Goal: Task Accomplishment & Management: Manage account settings

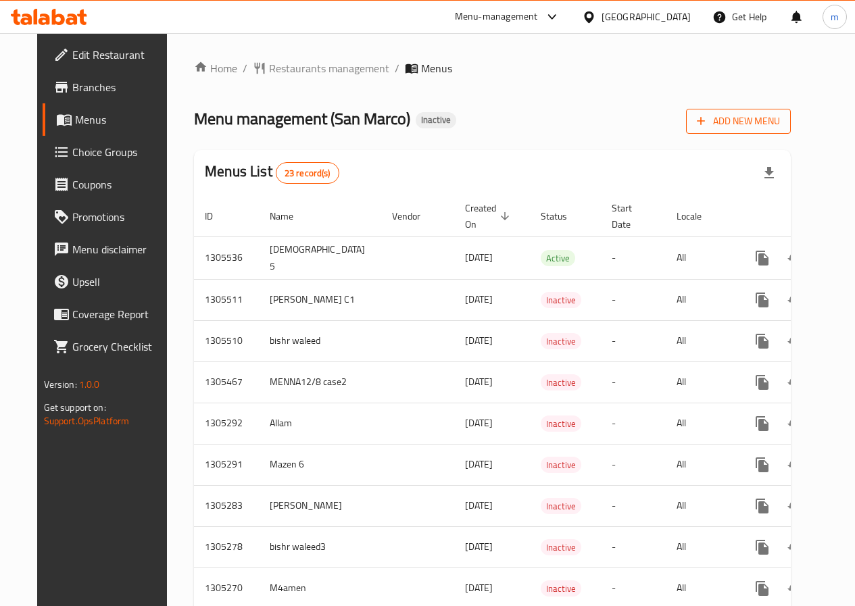
click at [756, 128] on span "Add New Menu" at bounding box center [738, 121] width 83 height 17
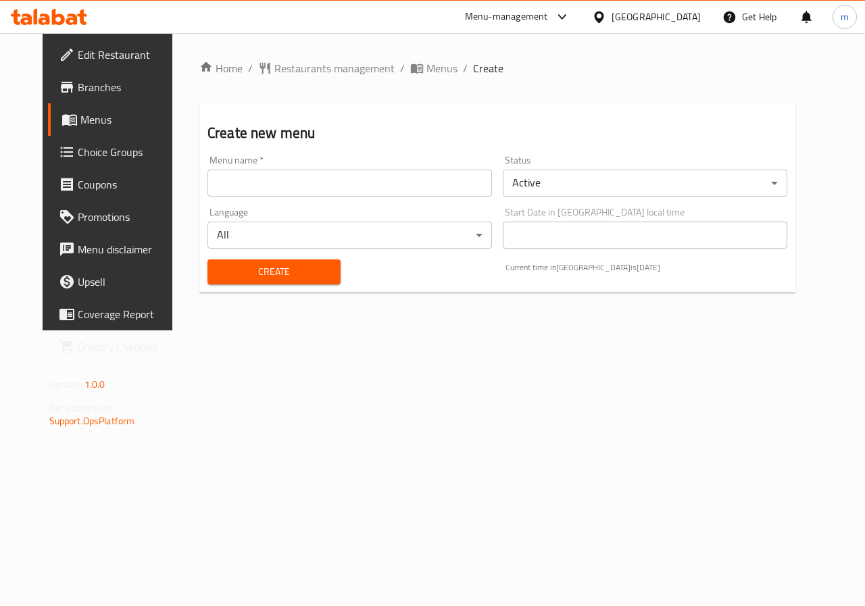
click at [312, 191] on input "text" at bounding box center [349, 183] width 285 height 27
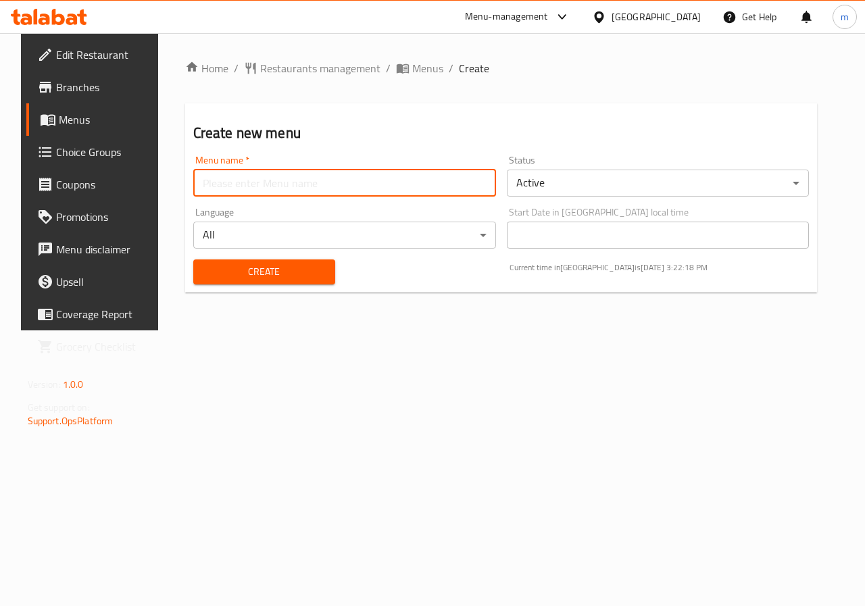
type input "Allam"
click at [274, 276] on span "Create" at bounding box center [264, 272] width 120 height 17
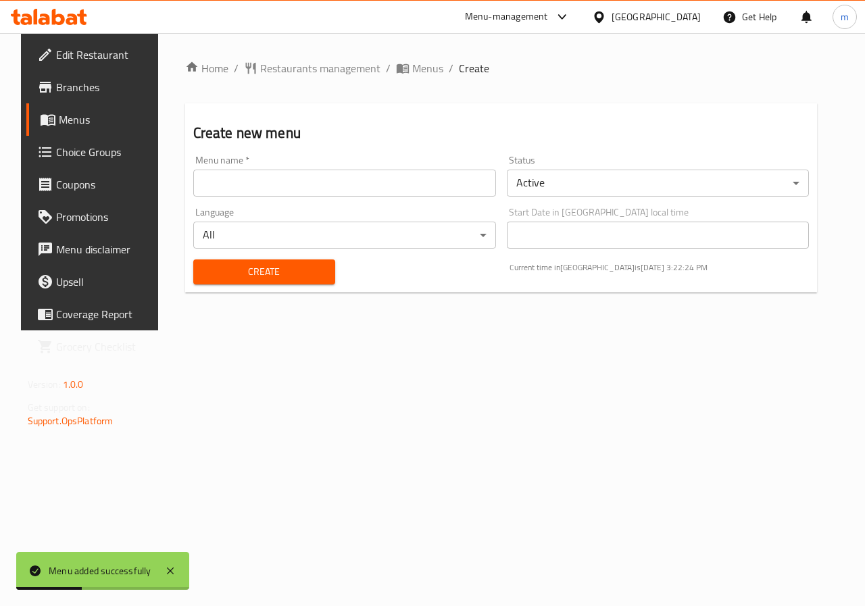
click at [66, 117] on span "Menus" at bounding box center [107, 120] width 96 height 16
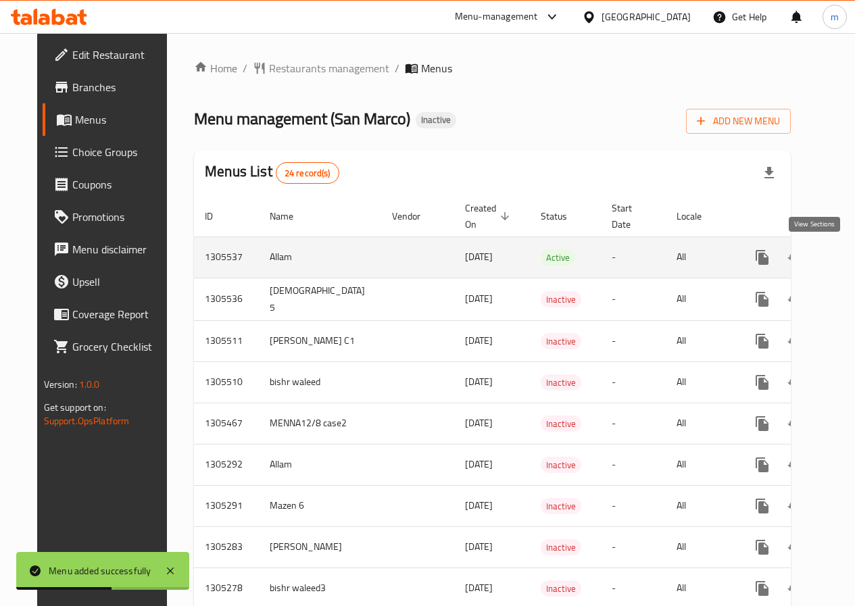
click at [852, 256] on icon "enhanced table" at bounding box center [860, 257] width 16 height 16
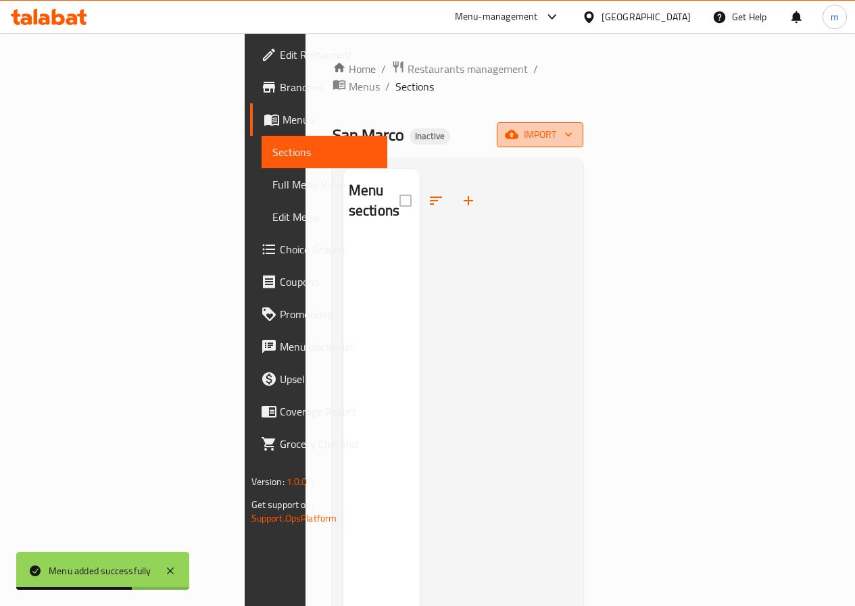
click at [583, 126] on button "import" at bounding box center [540, 134] width 87 height 25
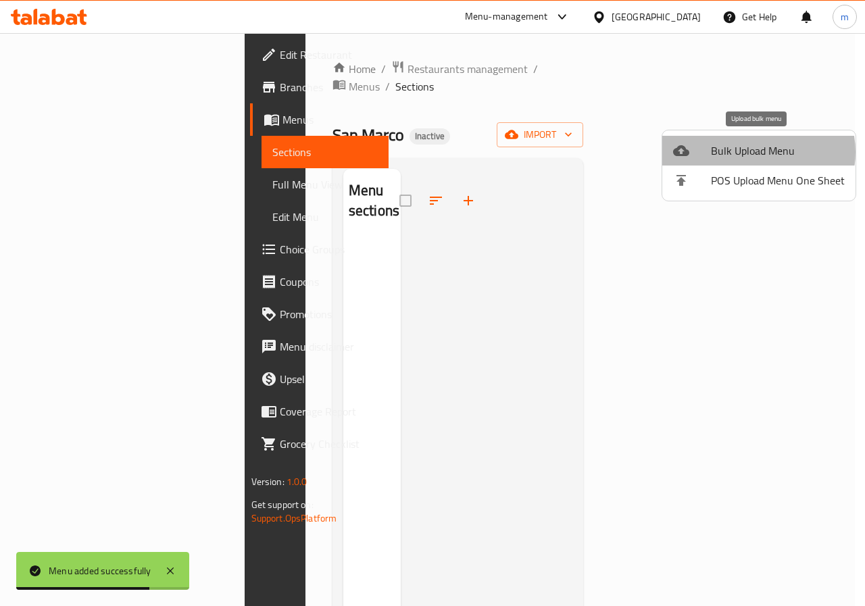
click at [757, 152] on span "Bulk Upload Menu" at bounding box center [778, 151] width 134 height 16
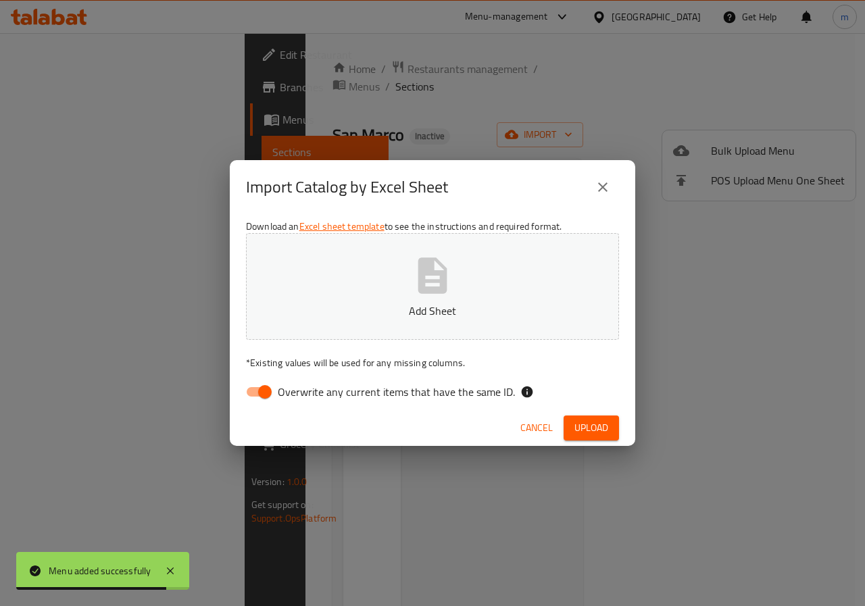
click at [257, 393] on input "Overwrite any current items that have the same ID." at bounding box center [264, 392] width 77 height 26
checkbox input "false"
click at [414, 281] on icon "button" at bounding box center [432, 275] width 43 height 43
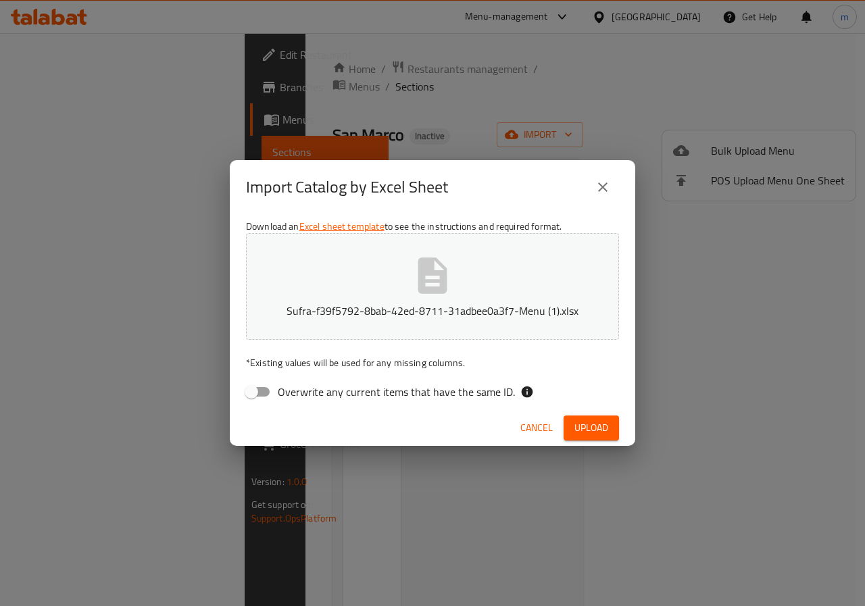
click at [589, 418] on button "Upload" at bounding box center [591, 428] width 55 height 25
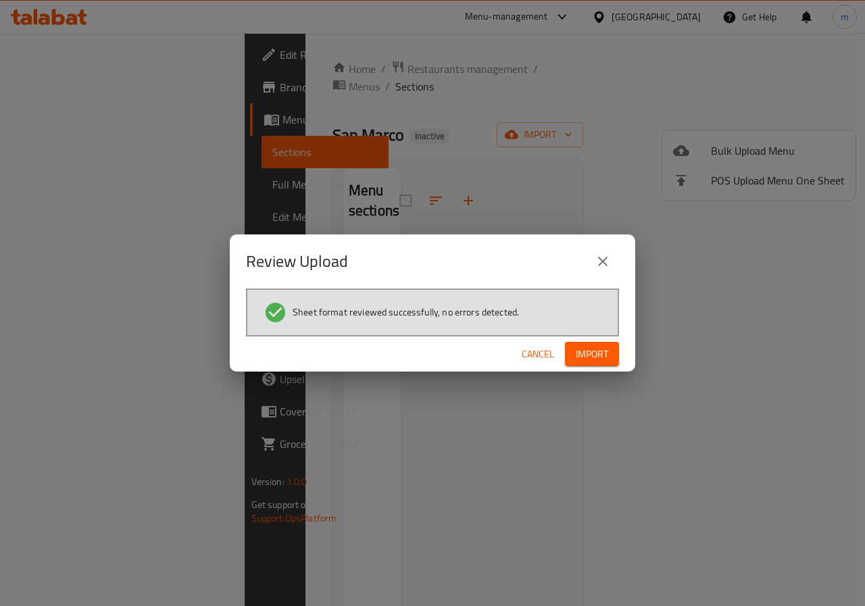
click at [612, 337] on div "Cancel Import" at bounding box center [433, 355] width 406 height 36
click at [601, 361] on span "Import" at bounding box center [592, 354] width 32 height 17
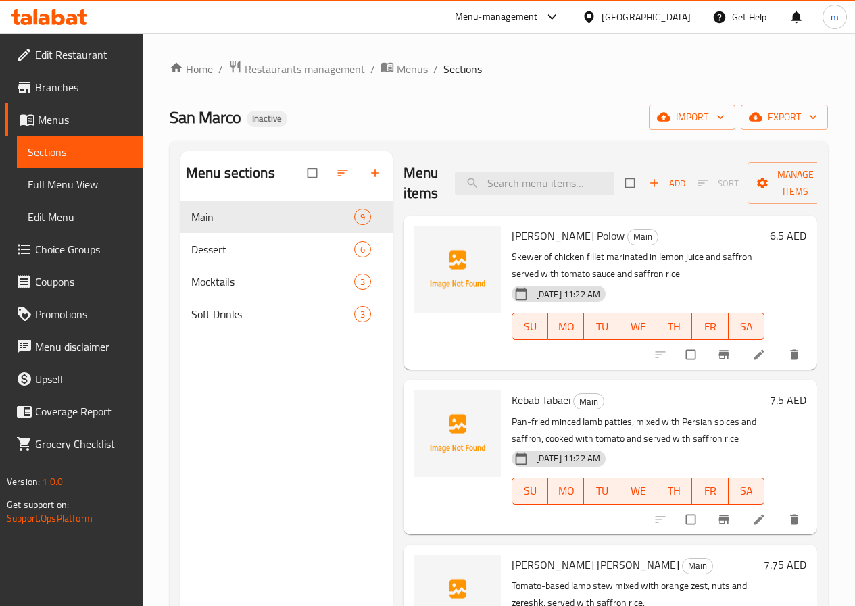
click at [78, 181] on span "Full Menu View" at bounding box center [80, 184] width 104 height 16
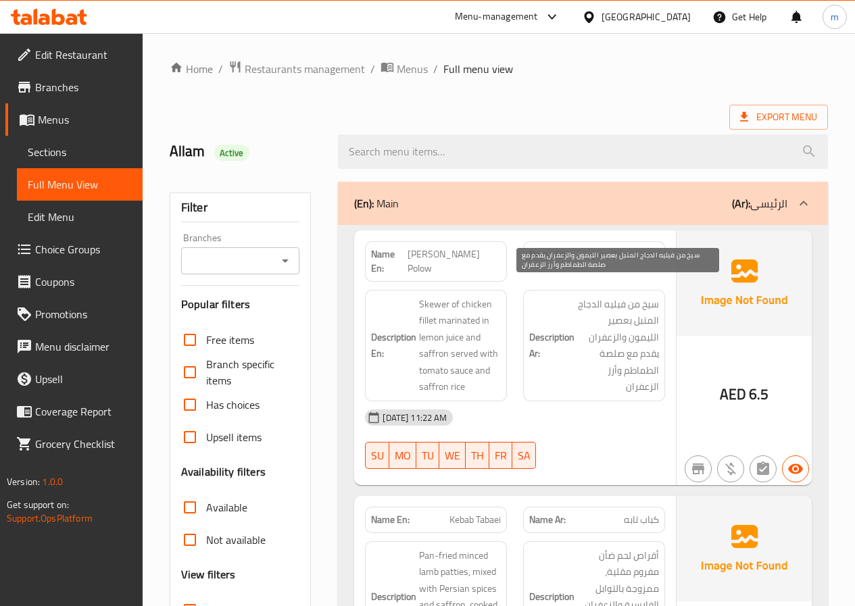
click at [601, 307] on span "سيخ من فيليه الدجاج المتبل بعصير الليمون والزعفران يقدم مع صلصة الطماطم وأرز ال…" at bounding box center [618, 345] width 82 height 99
click at [613, 312] on span "سيخ من فيليه الدجاج المتبل بعصير الليمون والزعفران يقدم مع صلصة الطماطم وأرز ال…" at bounding box center [618, 345] width 82 height 99
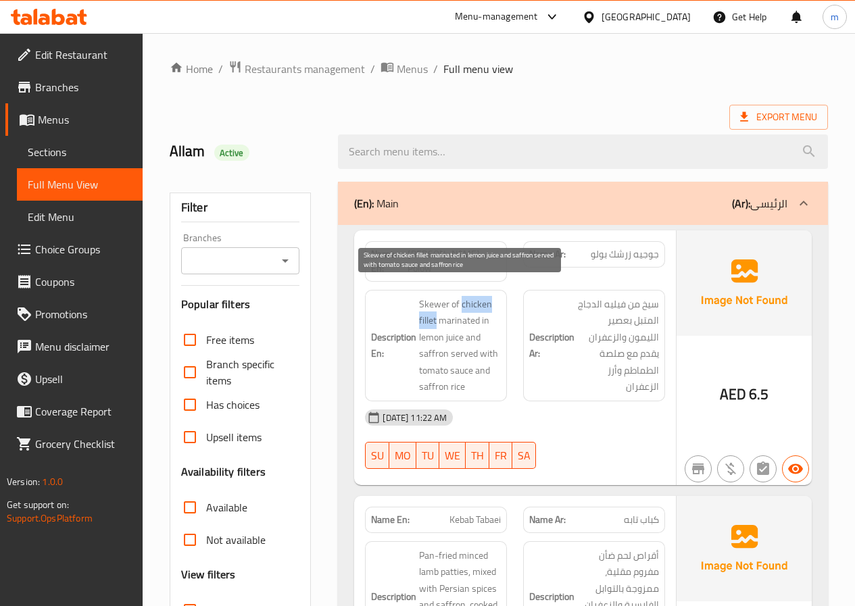
drag, startPoint x: 460, startPoint y: 290, endPoint x: 437, endPoint y: 310, distance: 31.2
click at [437, 310] on span "Skewer of chicken fillet marinated in lemon juice and saffron served with tomat…" at bounding box center [460, 345] width 82 height 99
copy span "chicken fillet"
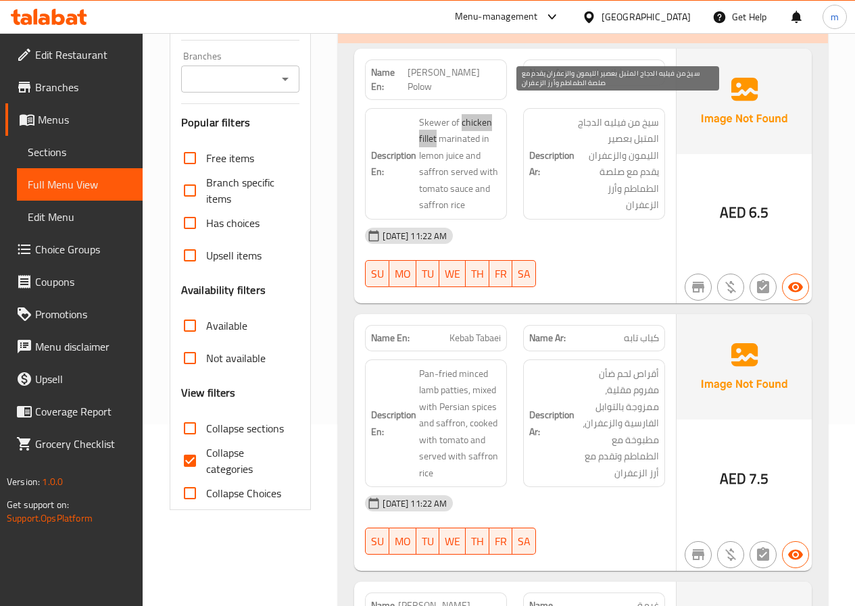
scroll to position [203, 0]
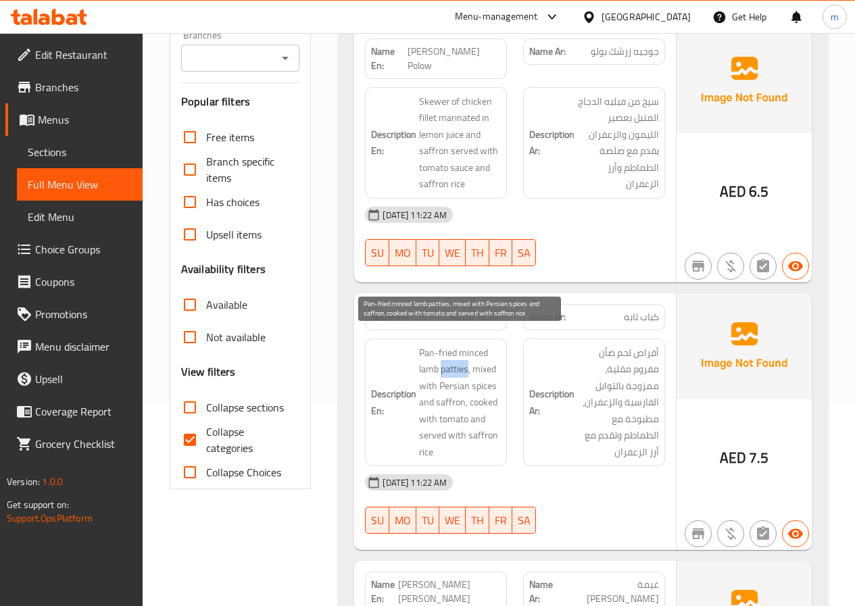
drag, startPoint x: 440, startPoint y: 359, endPoint x: 468, endPoint y: 355, distance: 28.0
click at [468, 355] on span "Pan-fried minced lamb patties, mixed with Persian spices and saffron, cooked wi…" at bounding box center [460, 403] width 82 height 116
copy span "patties"
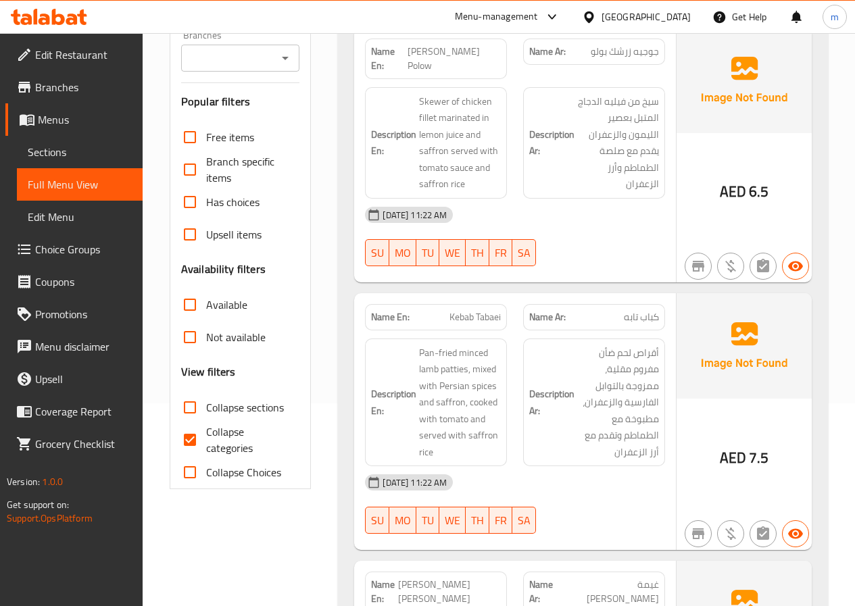
click at [640, 310] on span "كباب تابه" at bounding box center [641, 317] width 35 height 14
copy span "كباب تابه"
click at [599, 383] on span "أقراص لحم ضأن مفروم مقلية، ممزوجة بالتوابل الفارسية والزعفران، مطبوخة مع الطماط…" at bounding box center [618, 403] width 82 height 116
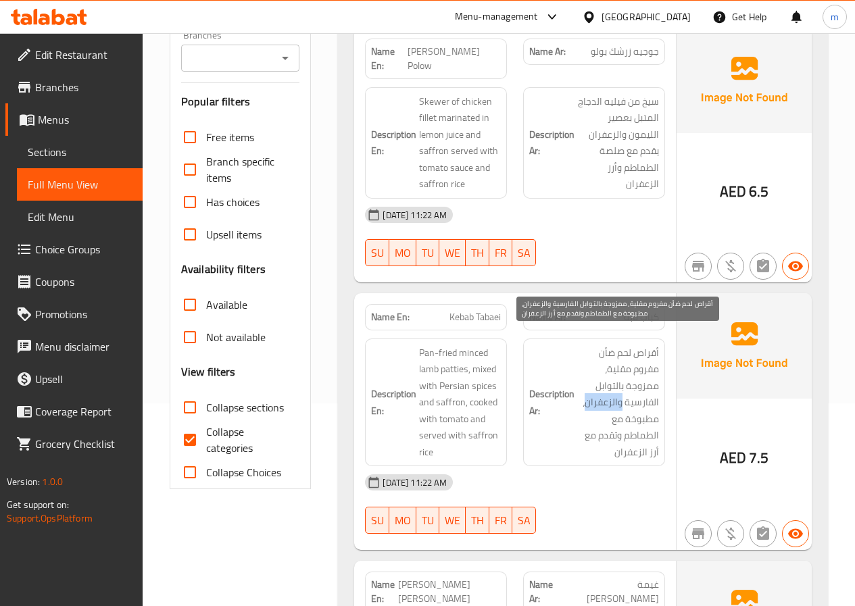
click at [599, 383] on span "أقراص لحم ضأن مفروم مقلية، ممزوجة بالتوابل الفارسية والزعفران، مطبوخة مع الطماط…" at bounding box center [618, 403] width 82 height 116
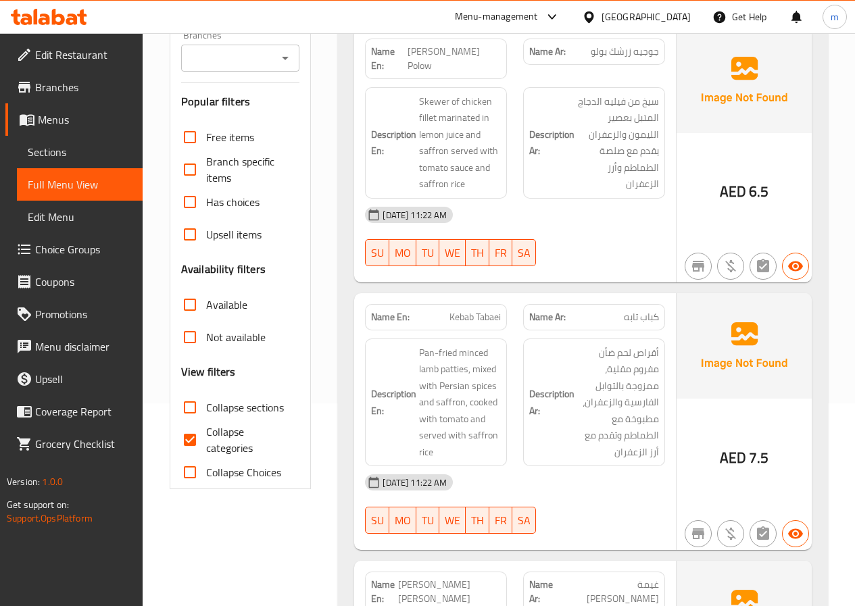
click at [668, 362] on div "Description Ar: أقراص لحم ضأن مفروم مقلية، ممزوجة بالتوابل الفارسية والزعفران، …" at bounding box center [594, 402] width 158 height 145
click at [495, 310] on span "Kebab Tabaei" at bounding box center [474, 317] width 51 height 14
click at [494, 310] on span "Kebab Tabaei" at bounding box center [474, 317] width 51 height 14
click at [466, 310] on span "Kebab Tabaei" at bounding box center [474, 317] width 51 height 14
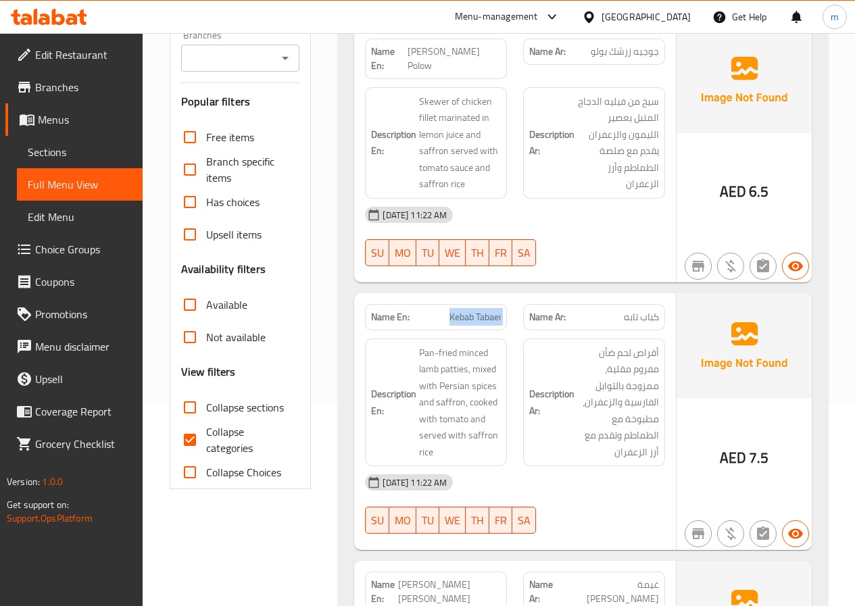
click at [466, 310] on span "Kebab Tabaei" at bounding box center [474, 317] width 51 height 14
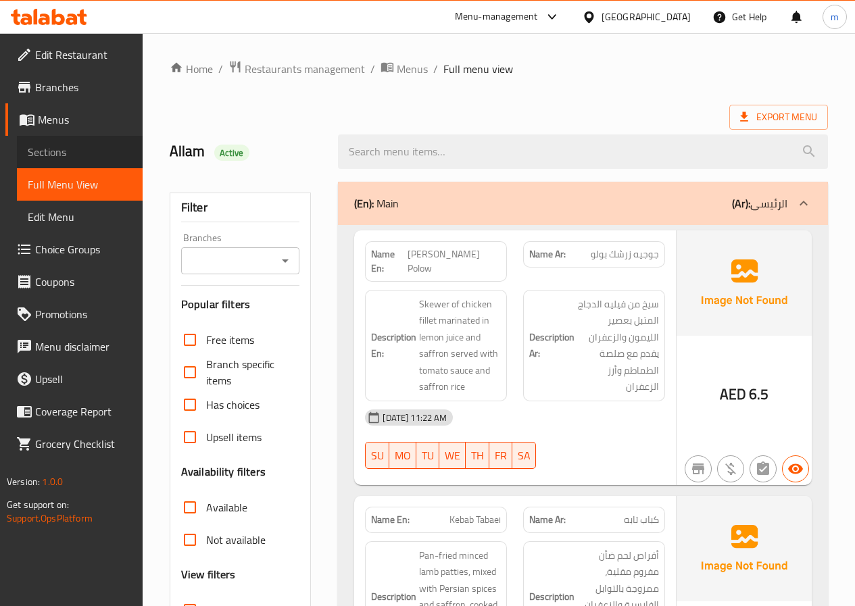
click at [75, 142] on link "Sections" at bounding box center [80, 152] width 126 height 32
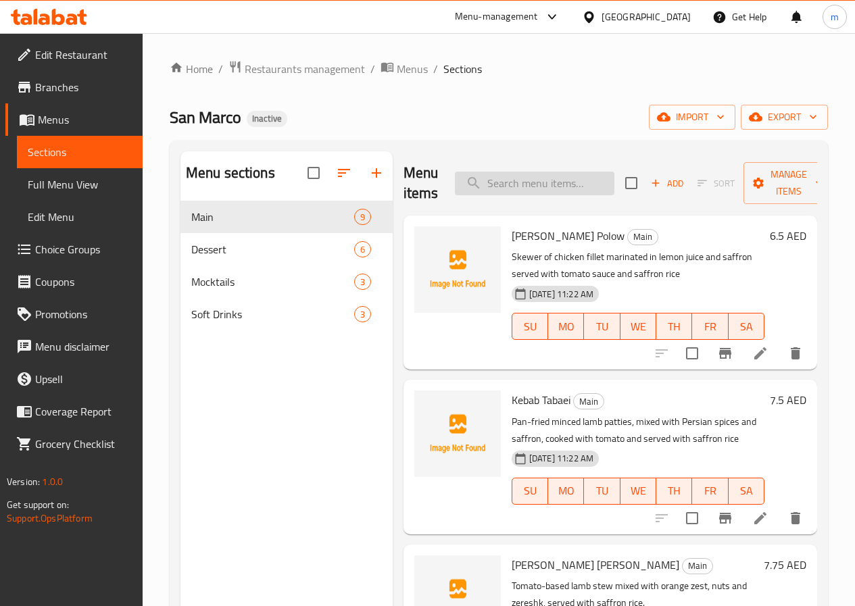
click at [489, 187] on input "search" at bounding box center [535, 184] width 160 height 24
paste input "كباب تابه"
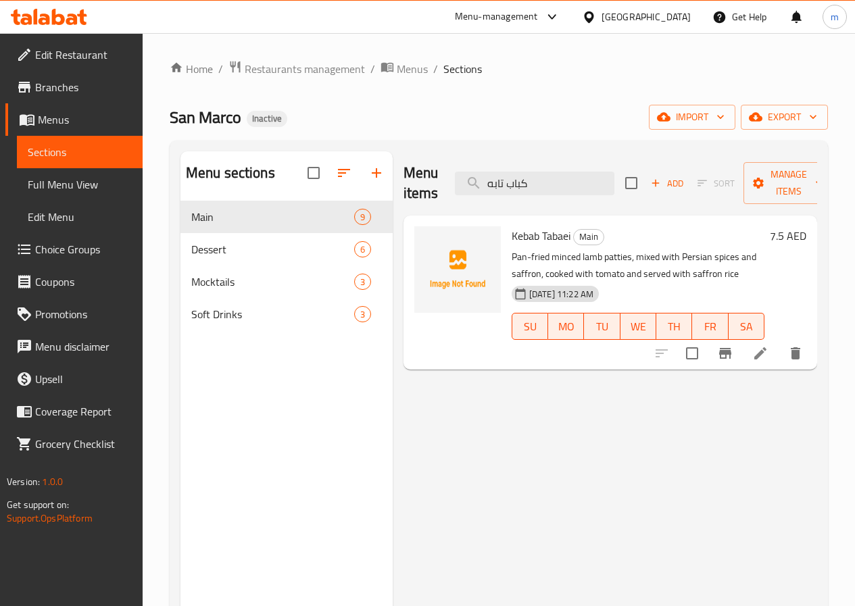
type input "كباب تابه"
click at [771, 358] on li at bounding box center [760, 353] width 38 height 24
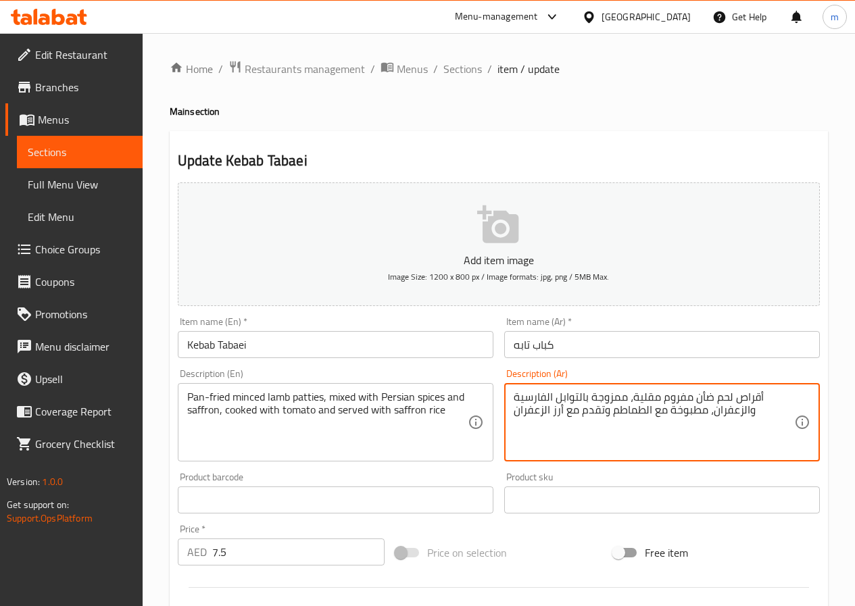
drag, startPoint x: 735, startPoint y: 398, endPoint x: 760, endPoint y: 391, distance: 25.9
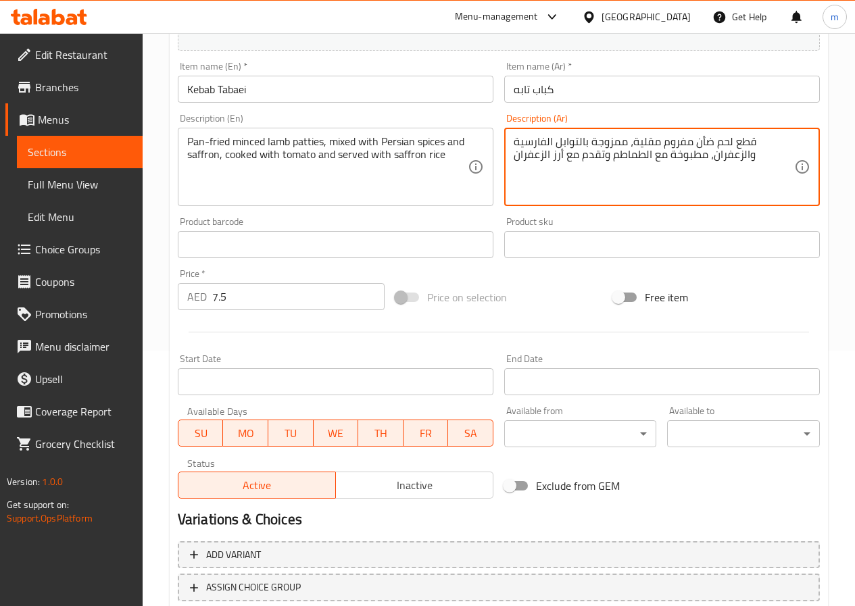
scroll to position [338, 0]
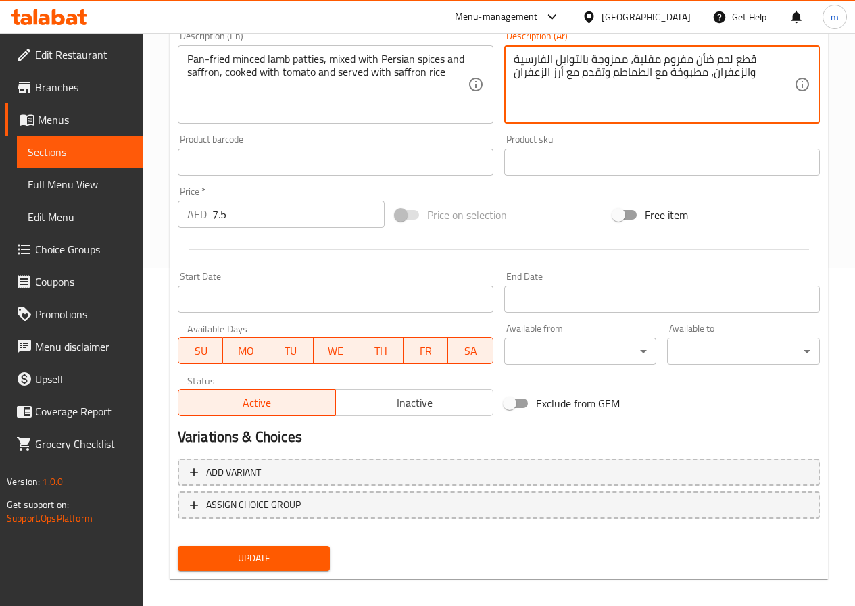
type textarea "قطع لحم ضأن مفروم مقلية، ممزوجة بالتوابل الفارسية والزعفران، مطبوخة مع الطماطم …"
click at [276, 563] on span "Update" at bounding box center [254, 558] width 131 height 17
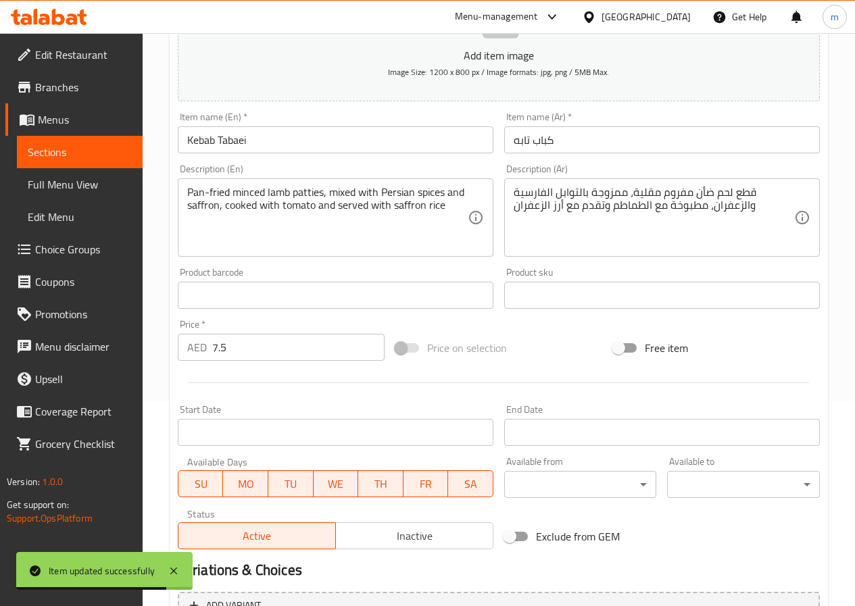
scroll to position [135, 0]
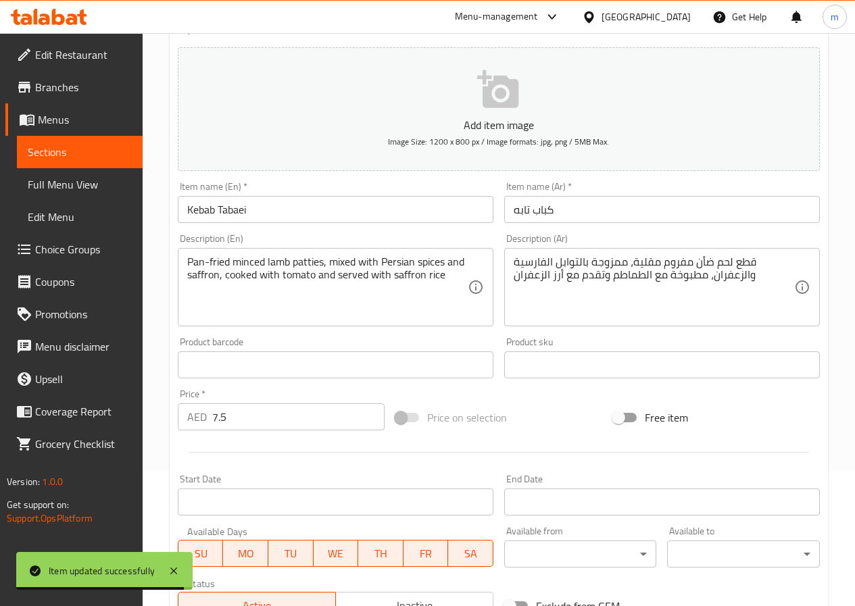
click at [92, 140] on link "Sections" at bounding box center [80, 152] width 126 height 32
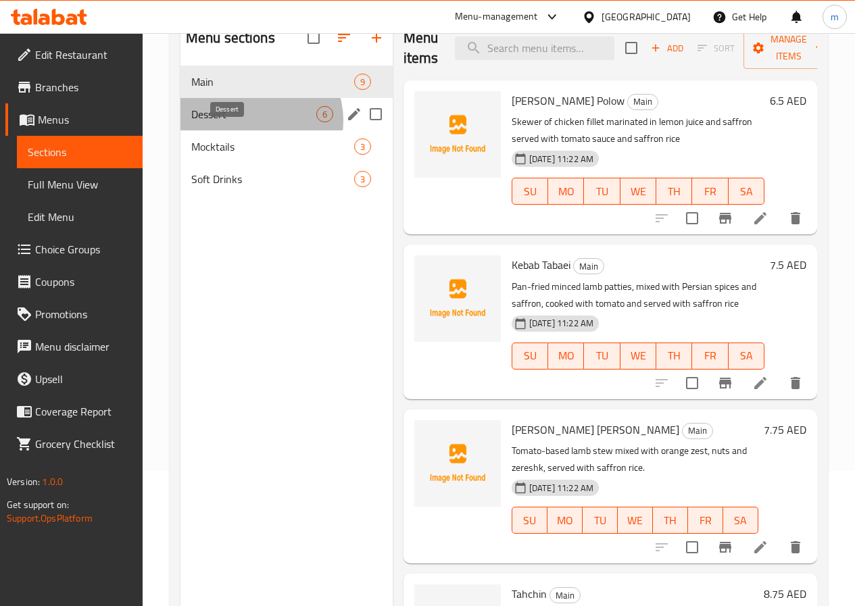
click at [258, 122] on span "Dessert" at bounding box center [253, 114] width 125 height 16
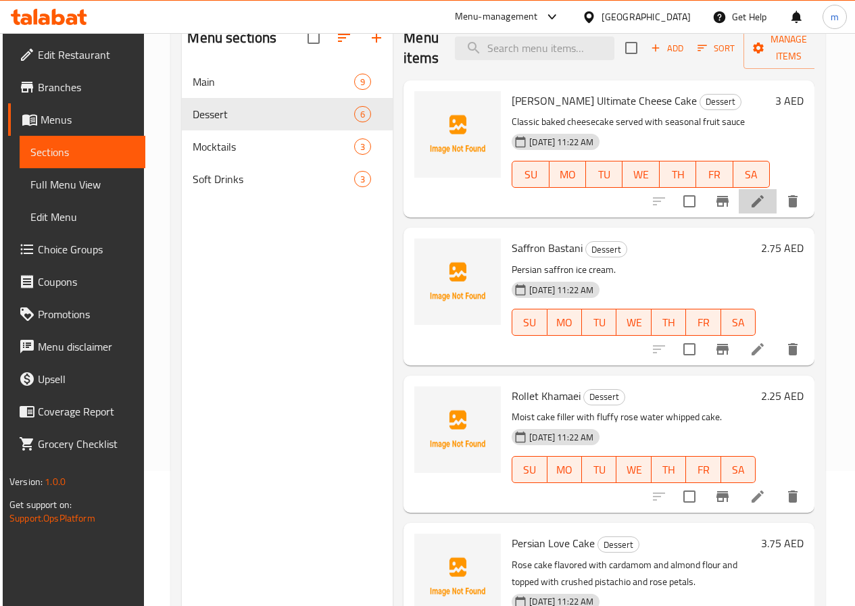
click at [750, 194] on icon at bounding box center [758, 201] width 16 height 16
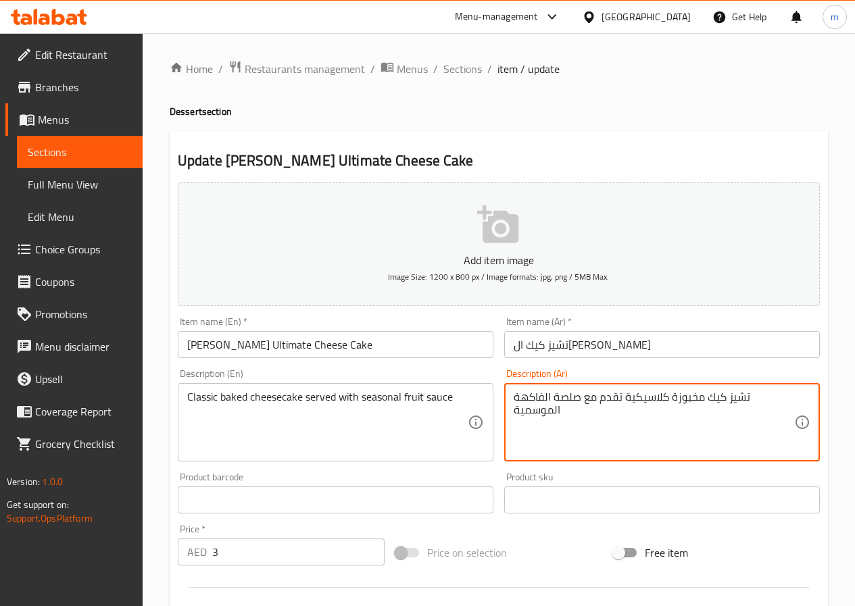
drag, startPoint x: 625, startPoint y: 405, endPoint x: 637, endPoint y: 408, distance: 13.3
click at [673, 395] on textarea "تشيز كيك مخبوزة كلاسيكية تقدم مع صلصة الفاكهة الموسمية" at bounding box center [654, 423] width 280 height 64
click at [670, 399] on textarea "تشيز كيك كلاسيكية تقدم مع صلصة الفاكهة الموسمية" at bounding box center [654, 423] width 280 height 64
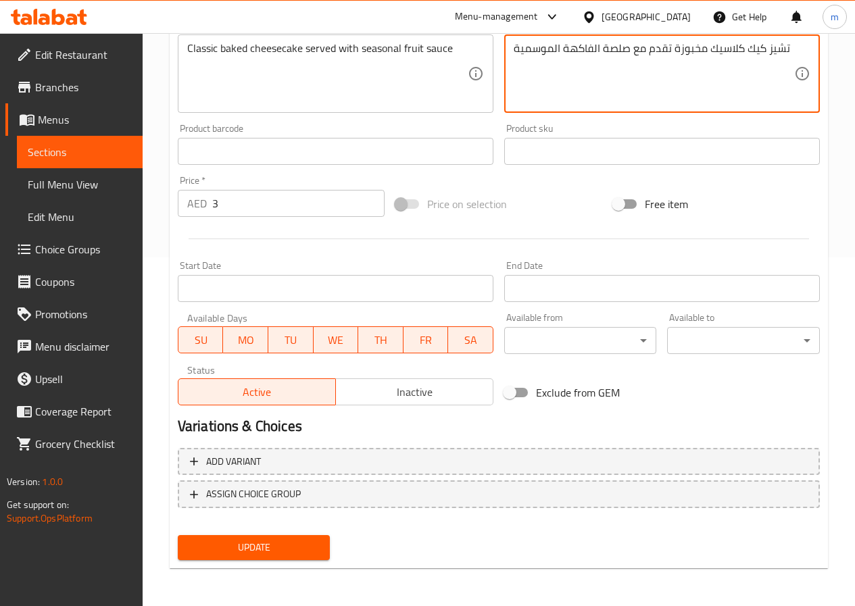
type textarea "تشيز كيك كلاسيك مخبوزة تقدم مع صلصة الفاكهة الموسمية"
click at [241, 555] on span "Update" at bounding box center [254, 547] width 131 height 17
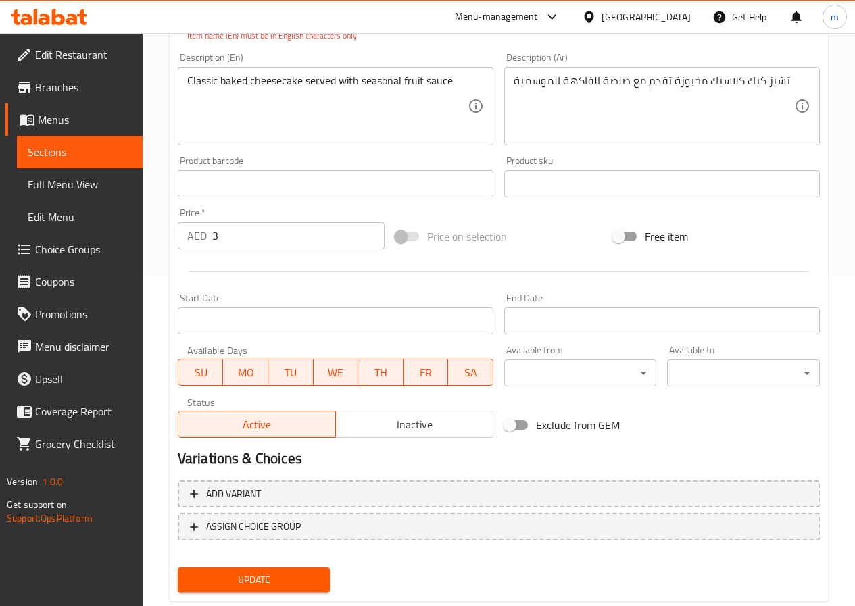
click at [258, 587] on span "Update" at bounding box center [254, 580] width 131 height 17
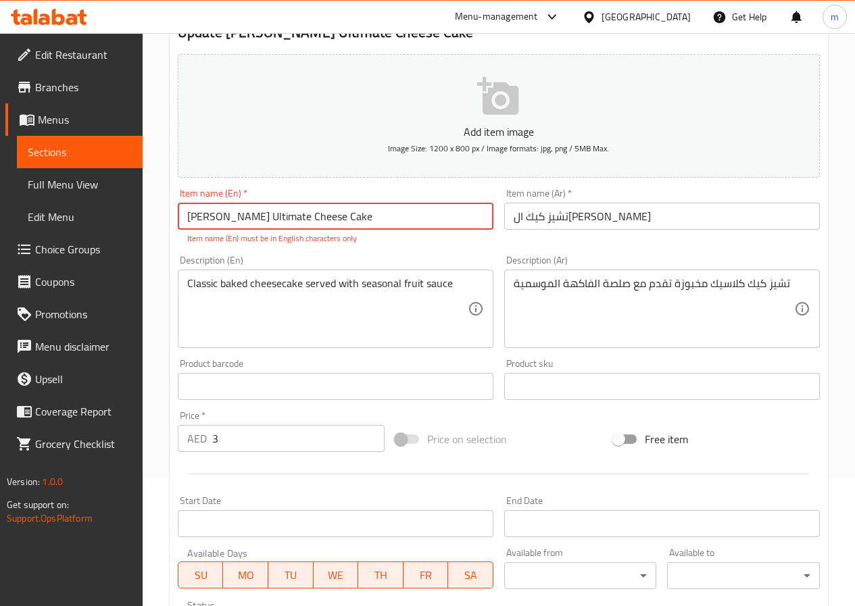
scroll to position [0, 0]
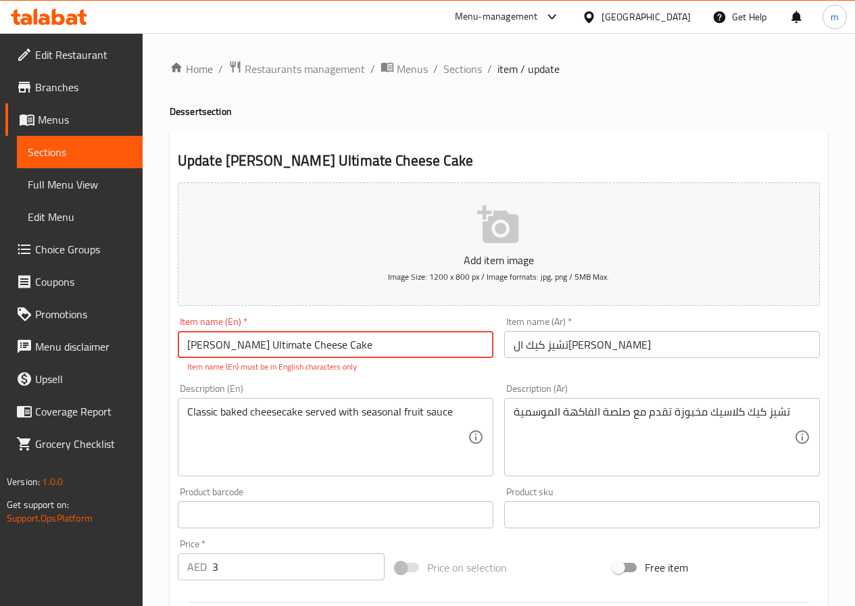
click at [357, 347] on input "[PERSON_NAME] Ultimate Cheese Cake" at bounding box center [336, 344] width 316 height 27
type input "[PERSON_NAME] Ultimate Cheese Cake"
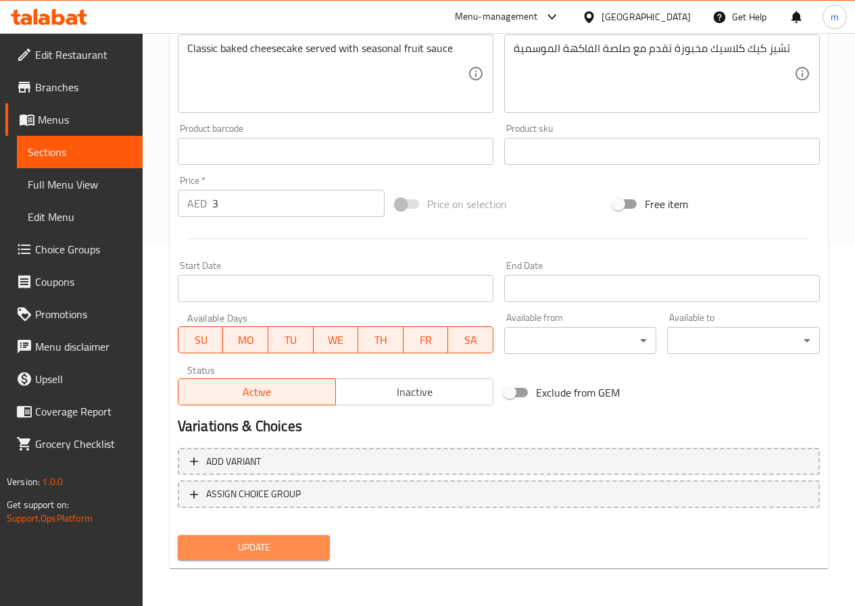
click at [239, 543] on span "Update" at bounding box center [254, 547] width 131 height 17
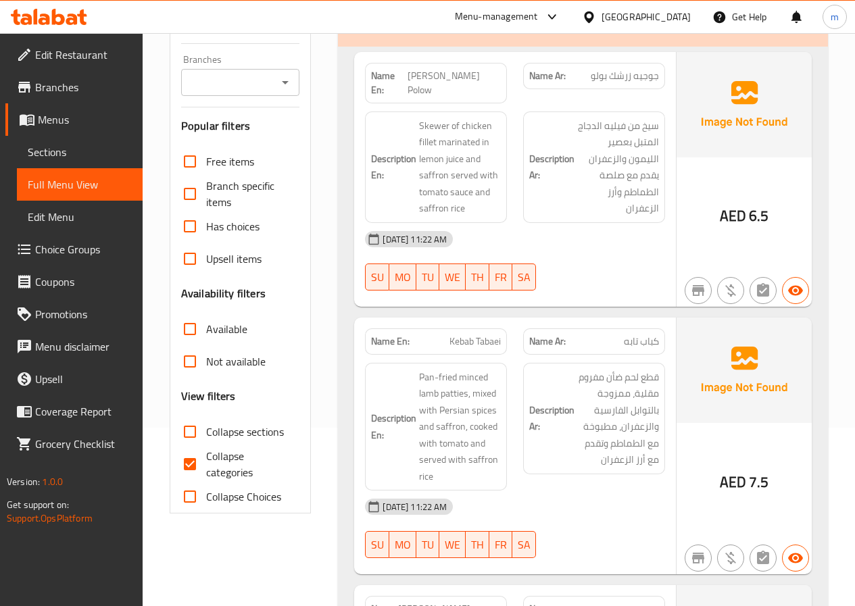
scroll to position [203, 0]
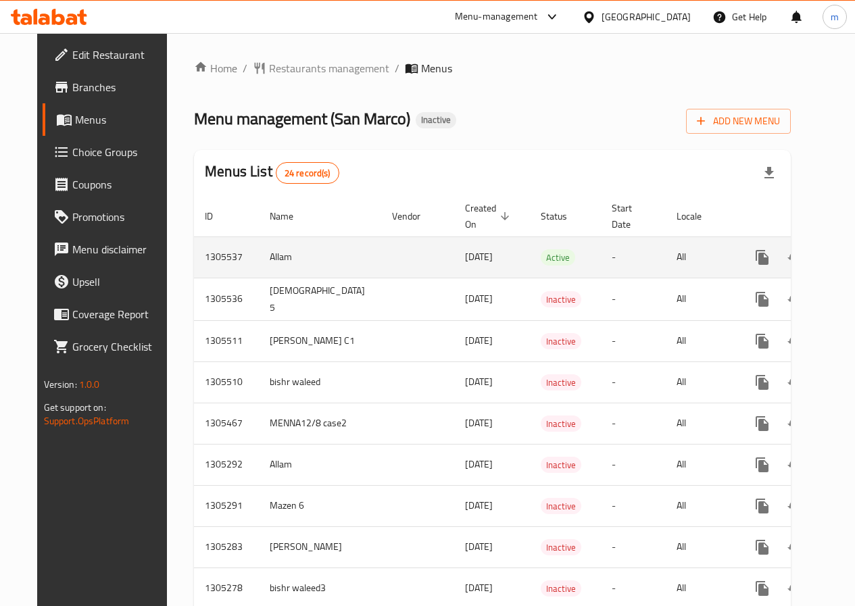
click at [823, 253] on icon "enhanced table" at bounding box center [827, 257] width 9 height 12
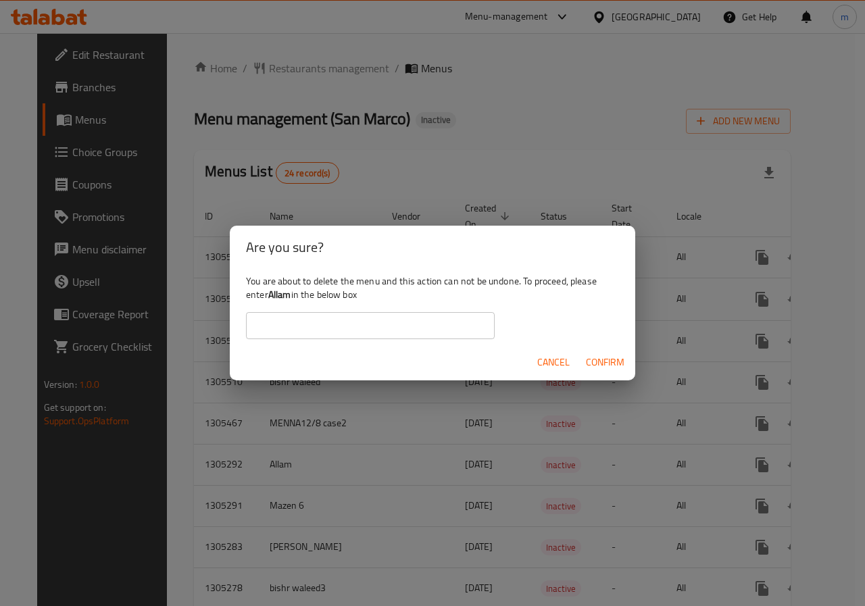
click at [445, 317] on input "text" at bounding box center [370, 325] width 249 height 27
type input "Allam"
click at [612, 363] on span "Confirm" at bounding box center [605, 362] width 39 height 17
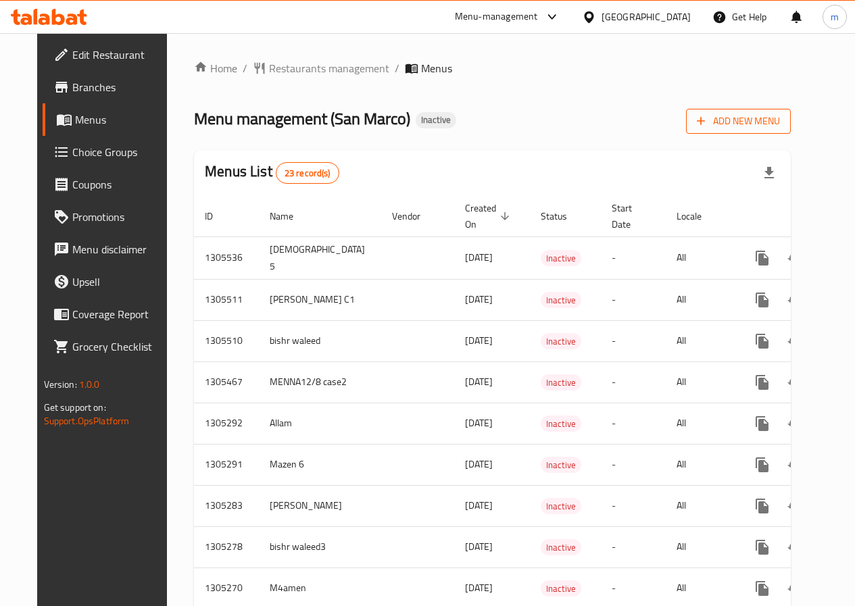
click at [780, 115] on span "Add New Menu" at bounding box center [738, 121] width 83 height 17
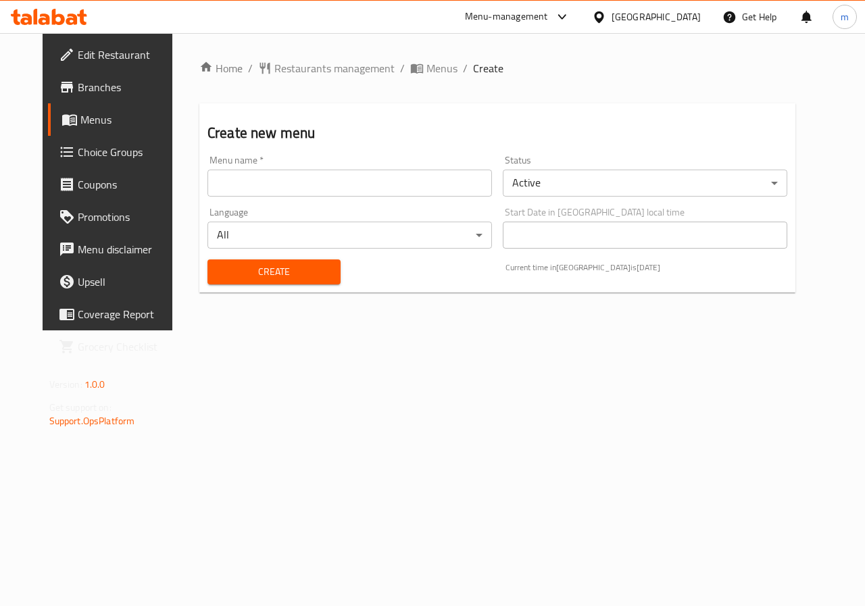
click at [335, 195] on input "text" at bounding box center [349, 183] width 285 height 27
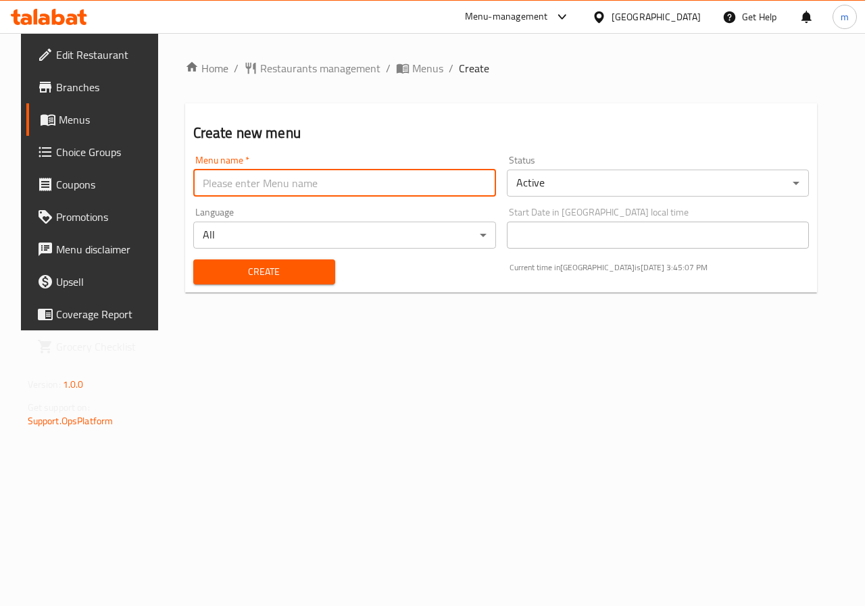
type input "Allam"
click at [295, 272] on span "Create" at bounding box center [264, 272] width 120 height 17
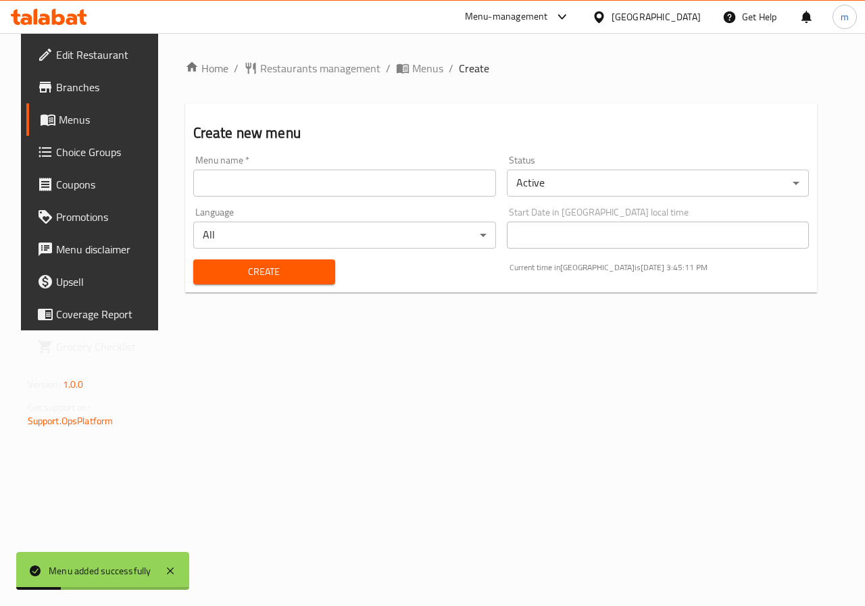
click at [69, 122] on span "Menus" at bounding box center [107, 120] width 96 height 16
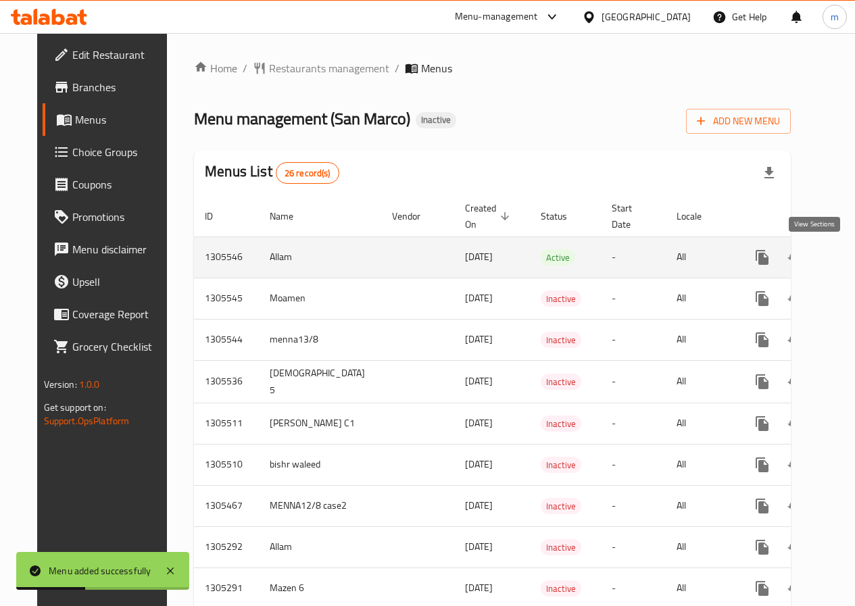
click at [852, 255] on icon "enhanced table" at bounding box center [860, 257] width 16 height 16
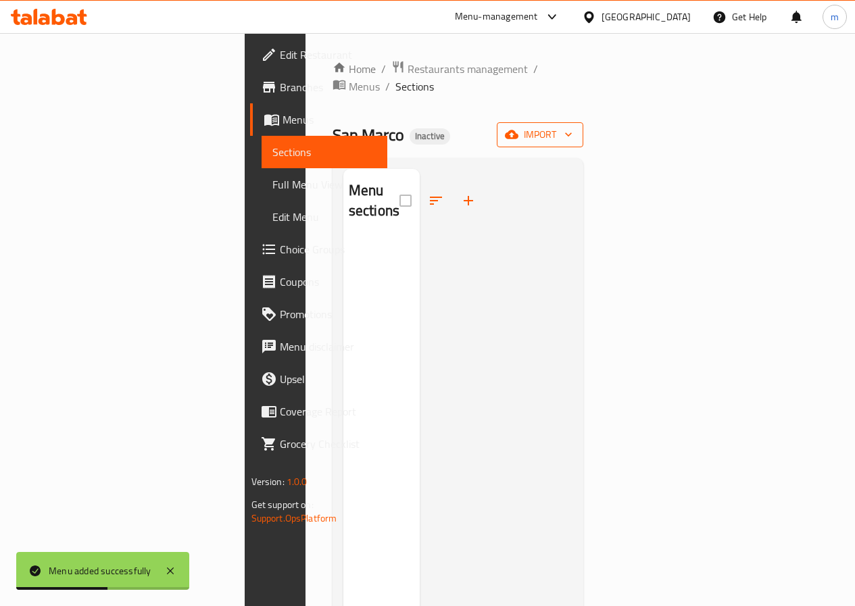
click at [518, 130] on icon "button" at bounding box center [512, 134] width 14 height 9
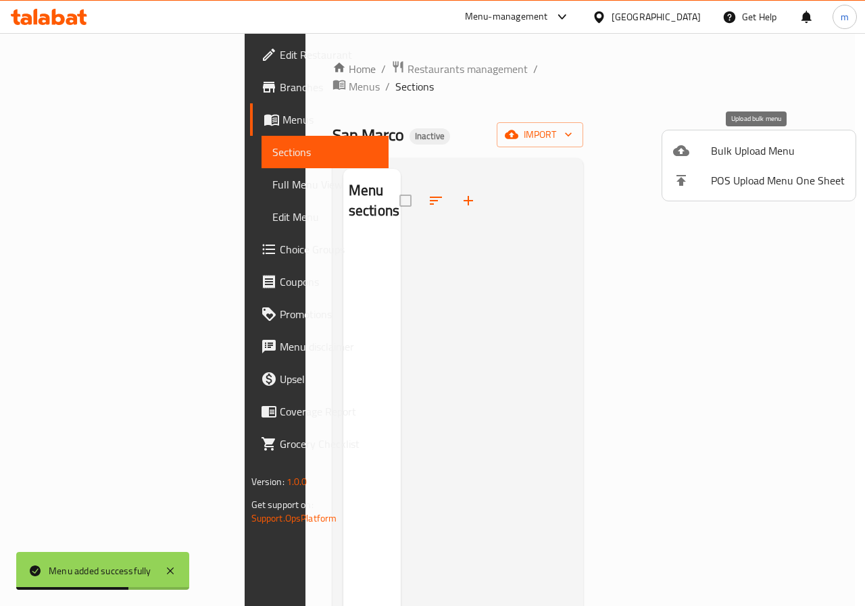
click at [718, 149] on span "Bulk Upload Menu" at bounding box center [778, 151] width 134 height 16
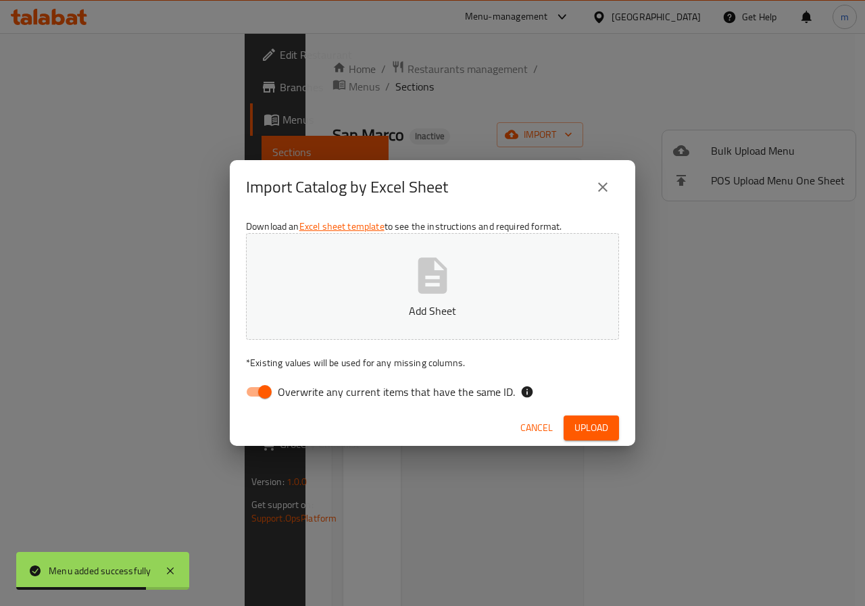
click at [270, 400] on input "Overwrite any current items that have the same ID." at bounding box center [264, 392] width 77 height 26
checkbox input "false"
click at [408, 272] on button "Add Sheet" at bounding box center [432, 286] width 373 height 107
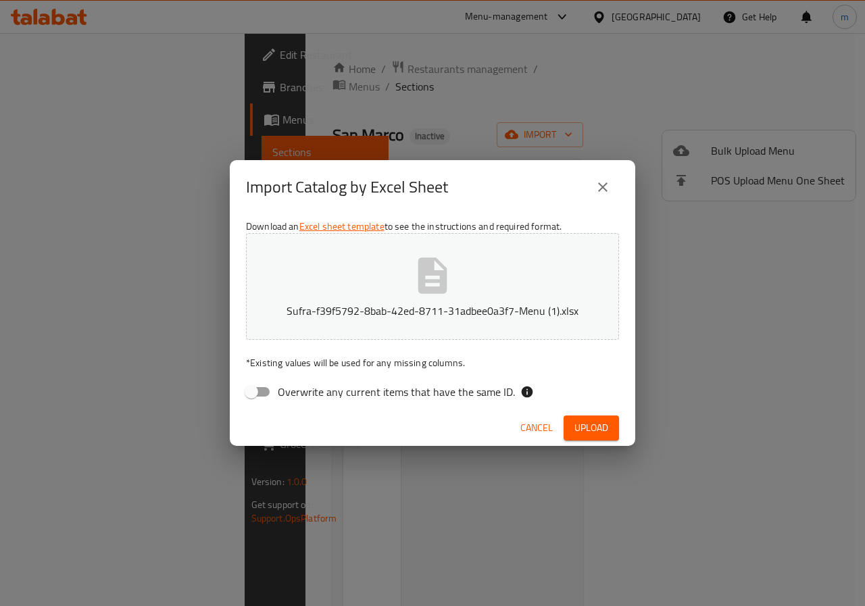
click at [599, 418] on button "Upload" at bounding box center [591, 428] width 55 height 25
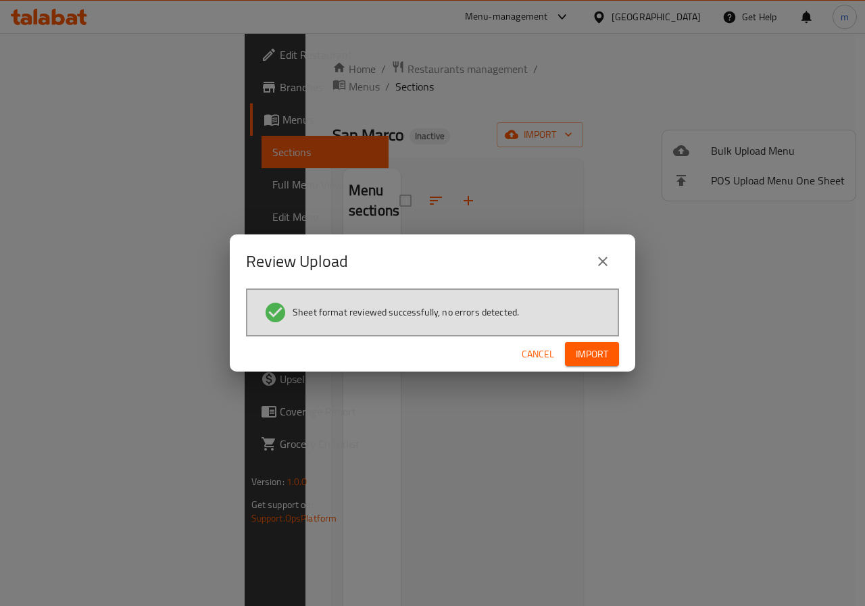
click at [592, 352] on span "Import" at bounding box center [592, 354] width 32 height 17
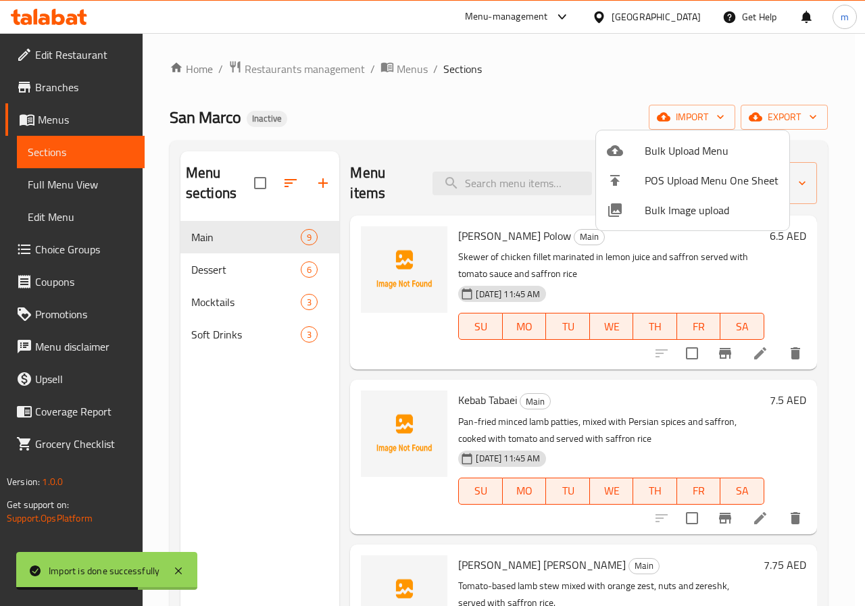
click at [67, 182] on div at bounding box center [432, 303] width 865 height 606
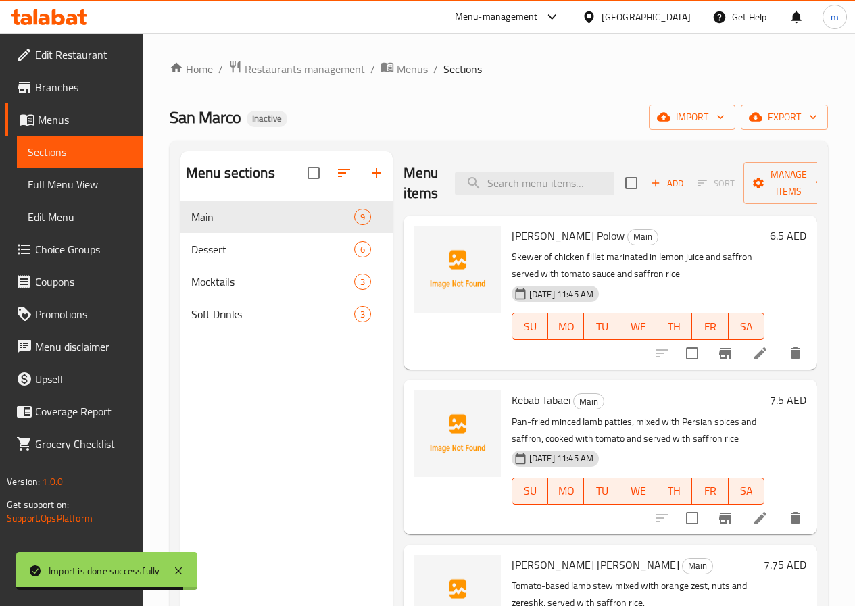
click at [67, 182] on span "Full Menu View" at bounding box center [80, 184] width 104 height 16
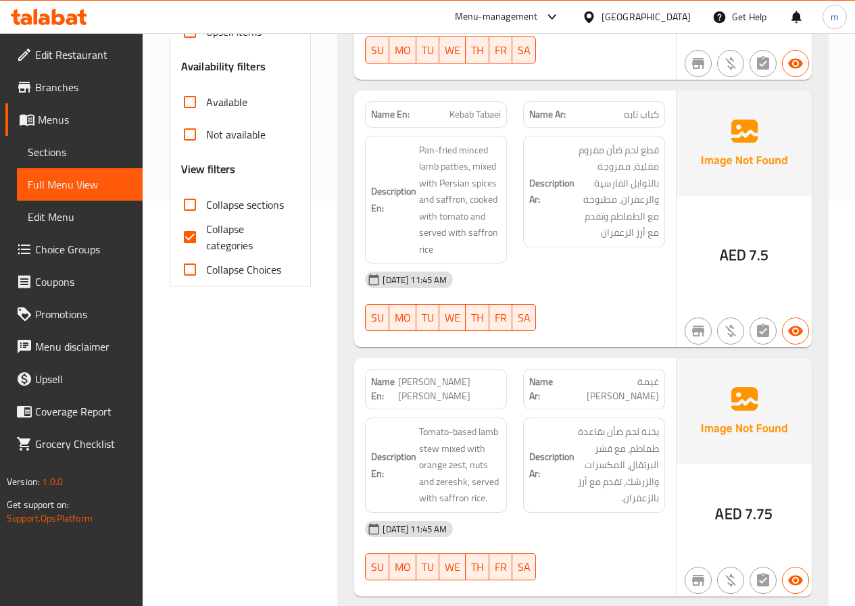
scroll to position [541, 0]
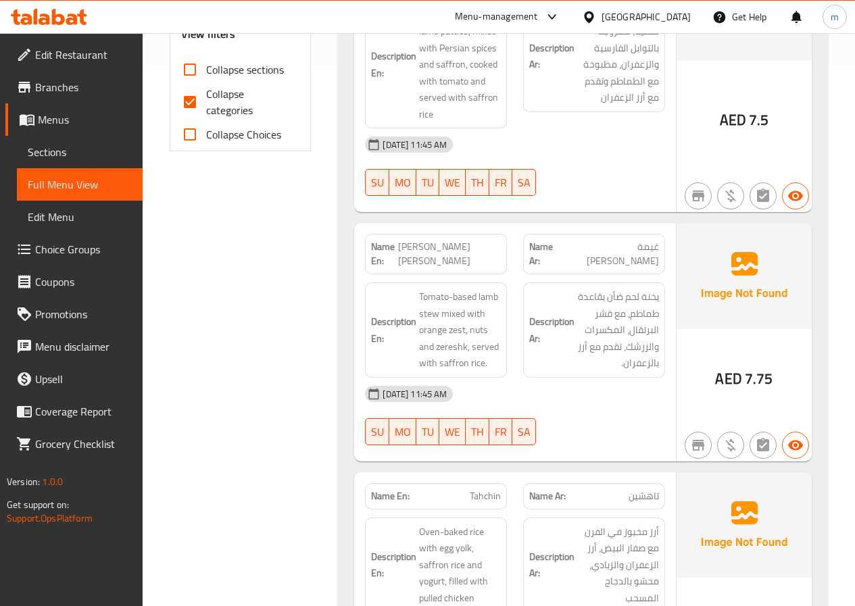
click at [422, 241] on span "[PERSON_NAME]'s [PERSON_NAME]" at bounding box center [449, 254] width 103 height 28
copy span "[PERSON_NAME]'s [PERSON_NAME]"
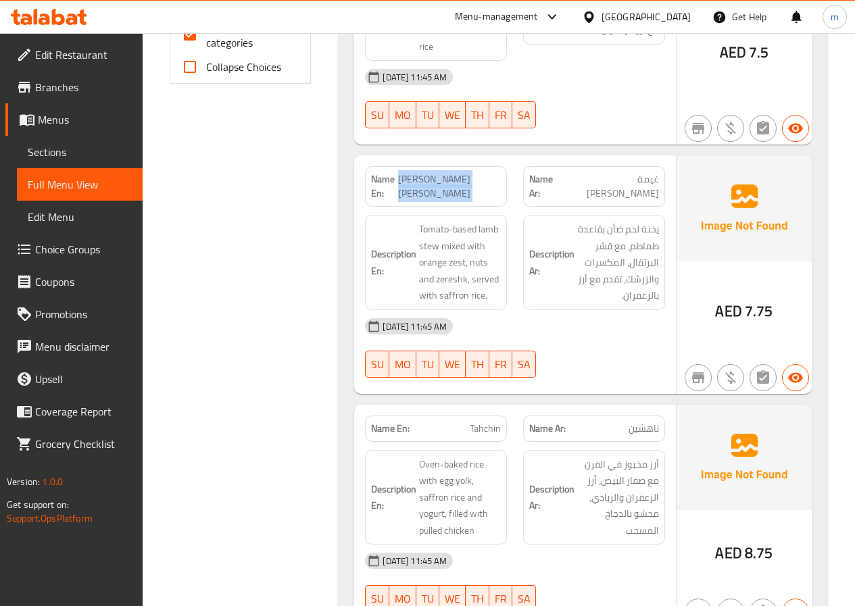
scroll to position [743, 0]
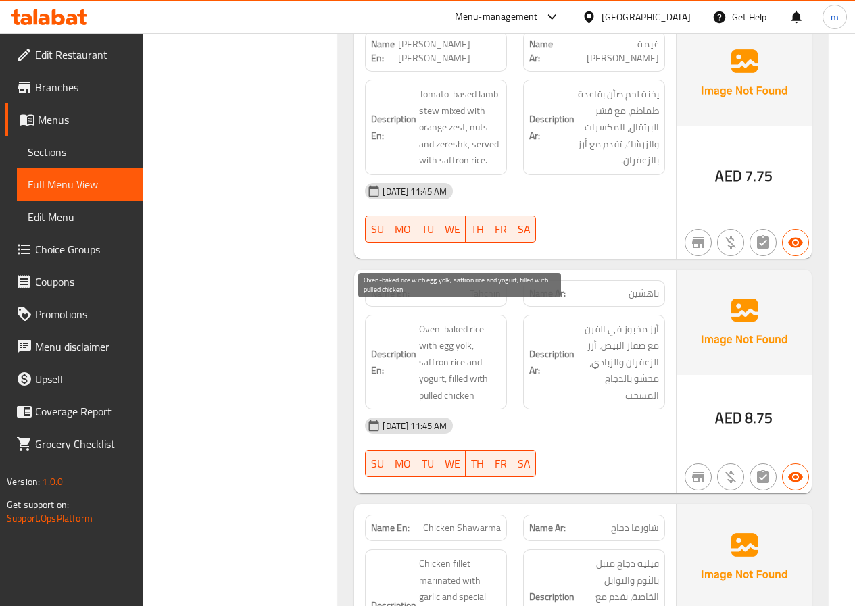
click at [473, 370] on span "Oven-baked rice with egg yolk, saffron rice and yogurt, filled with pulled chic…" at bounding box center [460, 362] width 82 height 83
click at [486, 375] on span "Oven-baked rice with egg yolk, saffron rice and yogurt, filled with pulled chic…" at bounding box center [460, 362] width 82 height 83
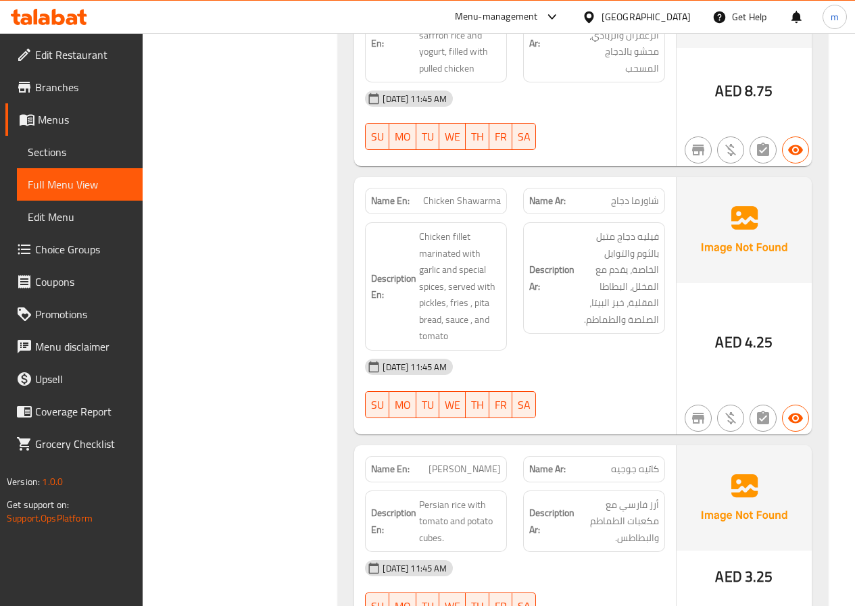
scroll to position [1081, 0]
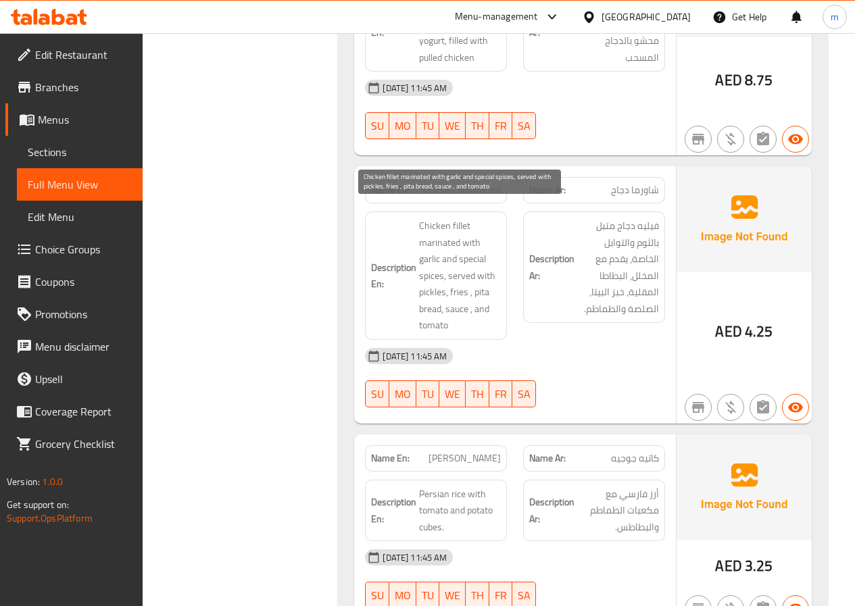
click at [477, 252] on span "Chicken fillet marinated with garlic and special spices, served with pickles, f…" at bounding box center [460, 276] width 82 height 116
click at [469, 244] on span "Chicken fillet marinated with garlic and special spices, served with pickles, f…" at bounding box center [460, 276] width 82 height 116
copy span "special"
click at [446, 268] on span "Chicken fillet marinated with garlic and special spices, served with pickles, f…" at bounding box center [460, 276] width 82 height 116
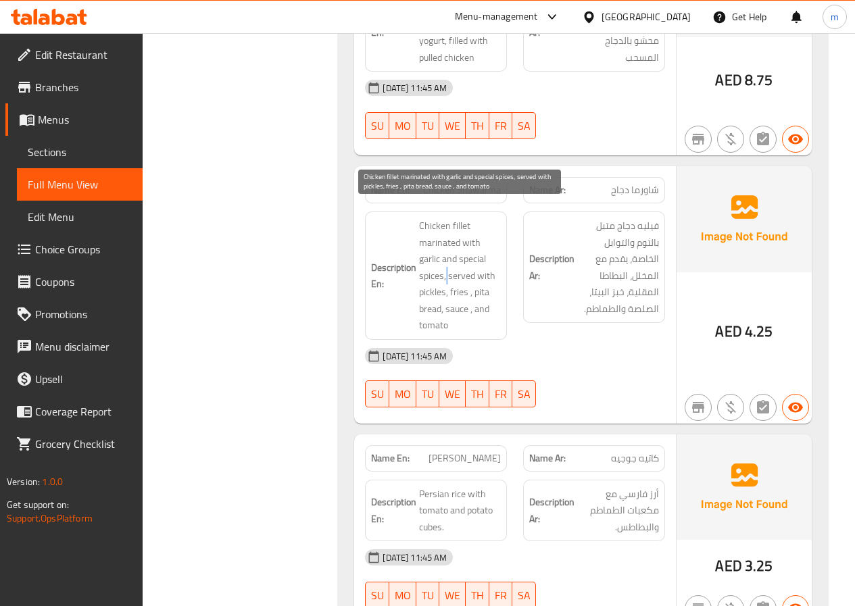
click at [446, 268] on span "Chicken fillet marinated with garlic and special spices, served with pickles, f…" at bounding box center [460, 276] width 82 height 116
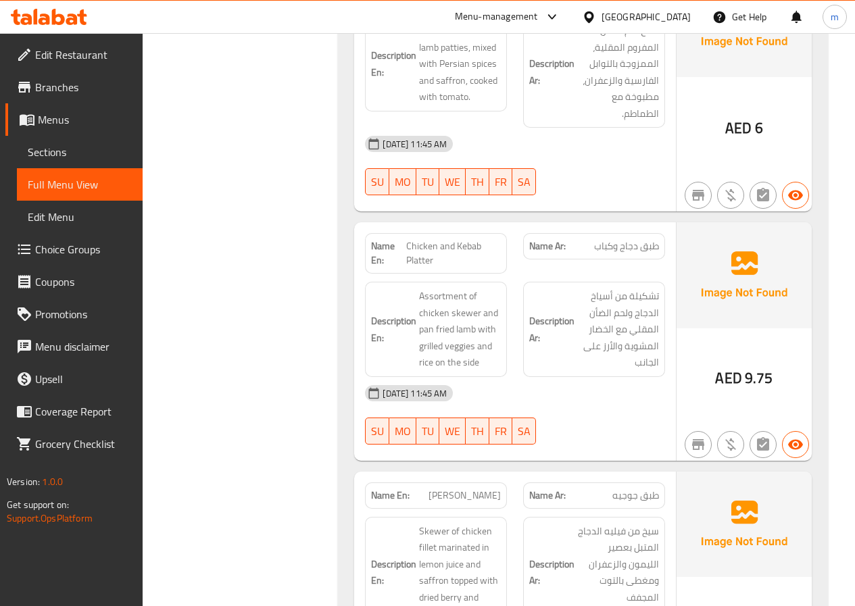
scroll to position [1757, 0]
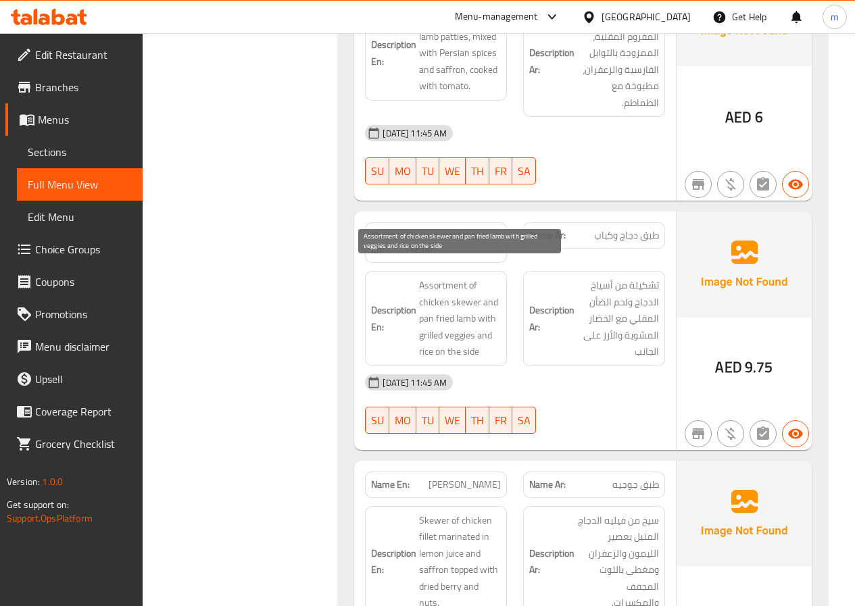
click at [466, 322] on span "Assortment of chicken skewer and pan fried lamb with grilled veggies and rice o…" at bounding box center [460, 318] width 82 height 83
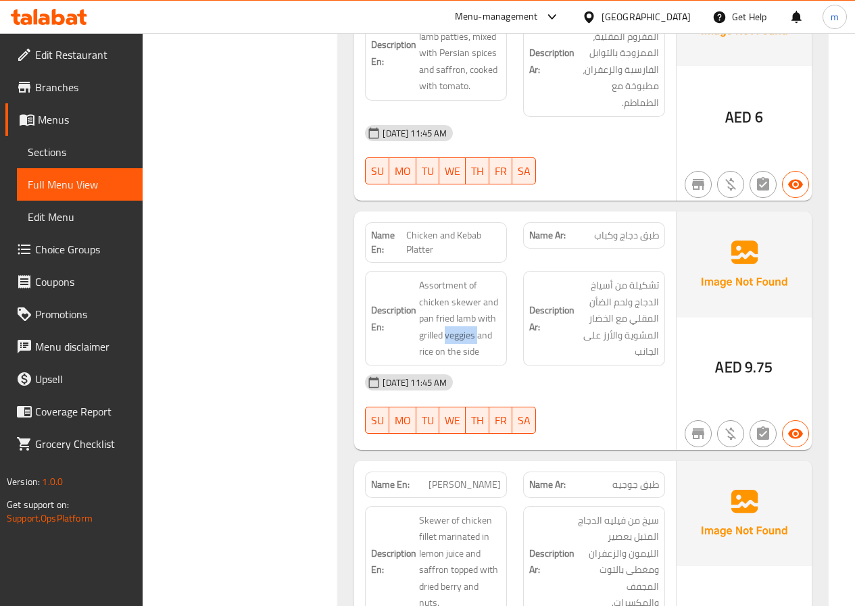
copy span "veggies"
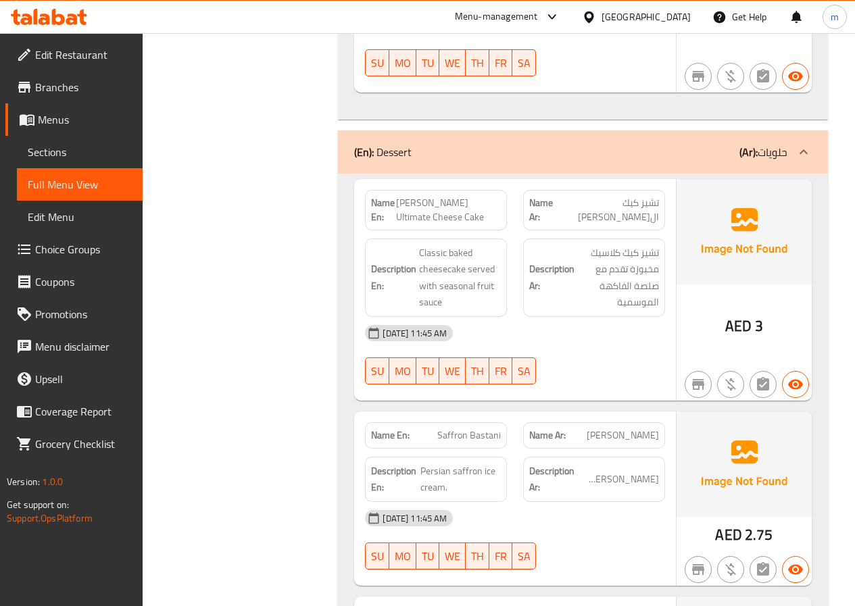
scroll to position [2366, 0]
click at [439, 245] on span "Classic baked cheesecake served with seasonal fruit sauce" at bounding box center [460, 278] width 82 height 66
click at [458, 245] on span "Classic baked cheesecake served with seasonal fruit sauce" at bounding box center [460, 278] width 82 height 66
click at [441, 261] on span "Classic baked cheesecake served with seasonal fruit sauce" at bounding box center [460, 278] width 82 height 66
click at [490, 249] on span "Classic baked cheesecake served with seasonal fruit sauce" at bounding box center [460, 278] width 82 height 66
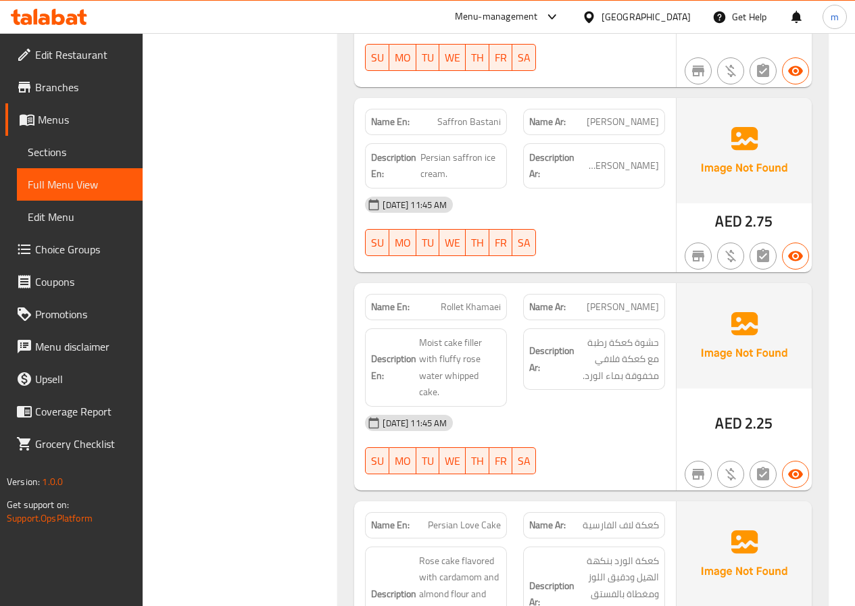
scroll to position [2703, 0]
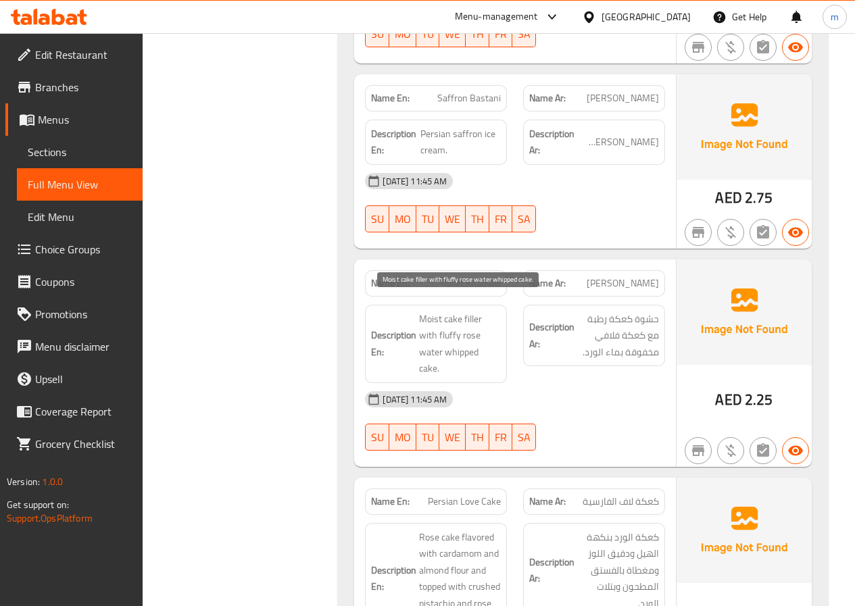
click at [428, 311] on span "Moist cake filler with fluffy rose water whipped cake." at bounding box center [460, 344] width 82 height 66
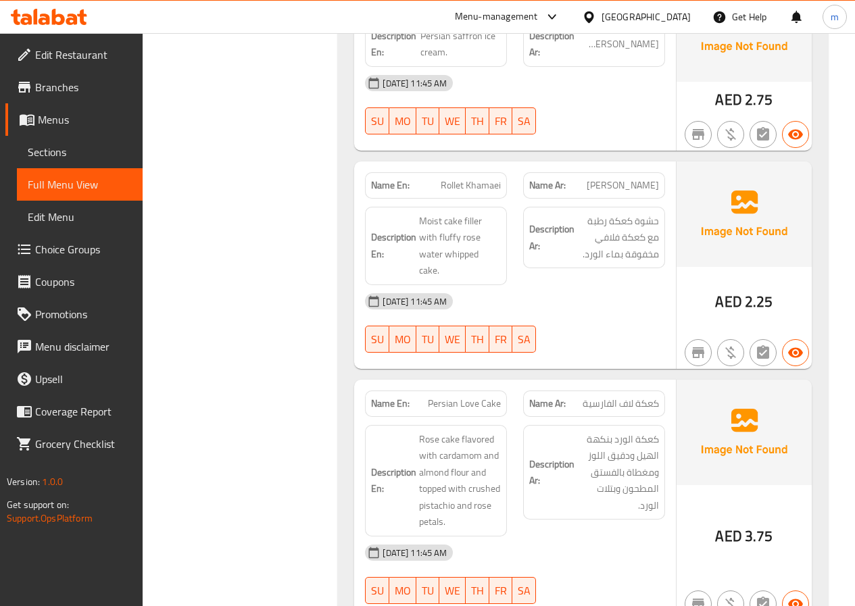
scroll to position [2839, 0]
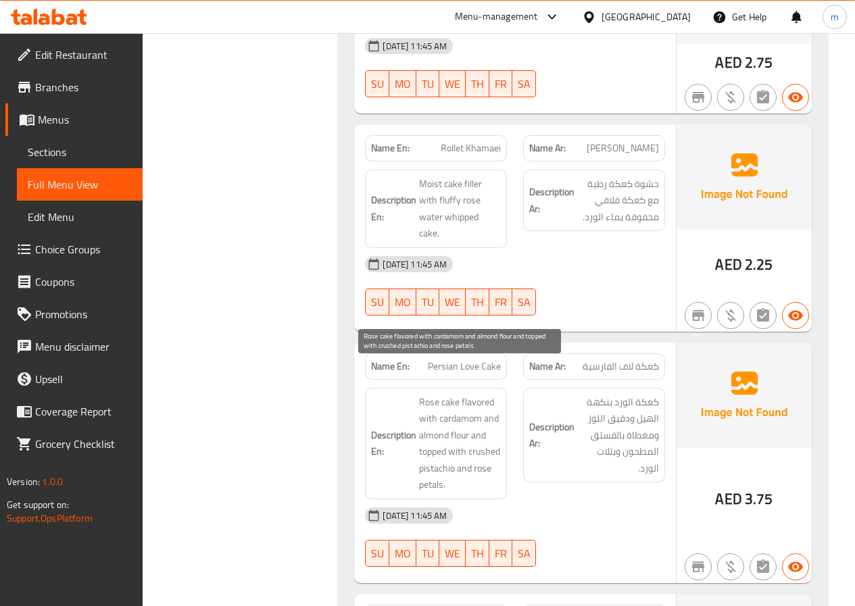
click at [464, 394] on span "Rose cake flavored with cardamom and almond flour and topped with crushed pista…" at bounding box center [460, 443] width 82 height 99
copy span "cardamom"
click at [488, 420] on span "Rose cake flavored with cardamom and almond flour and topped with crushed pista…" at bounding box center [460, 443] width 82 height 99
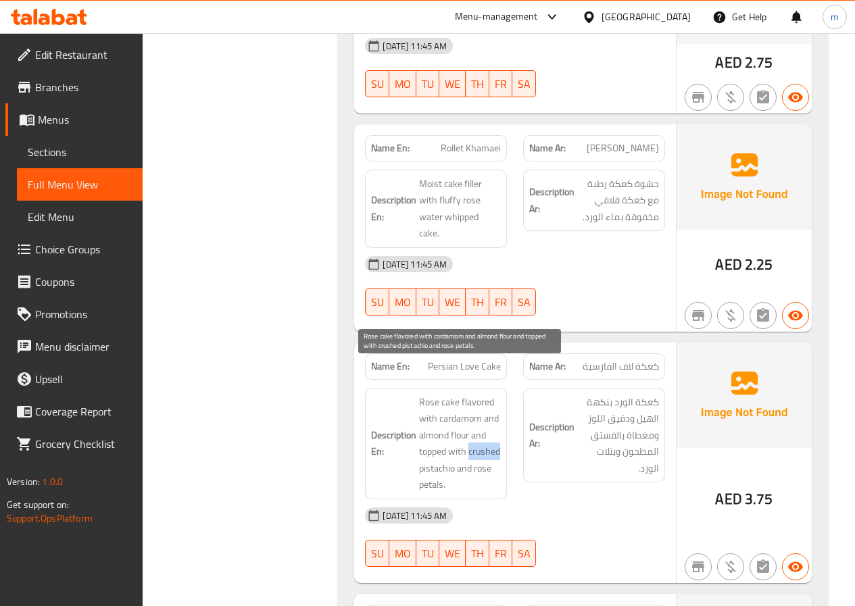
copy span "crushed"
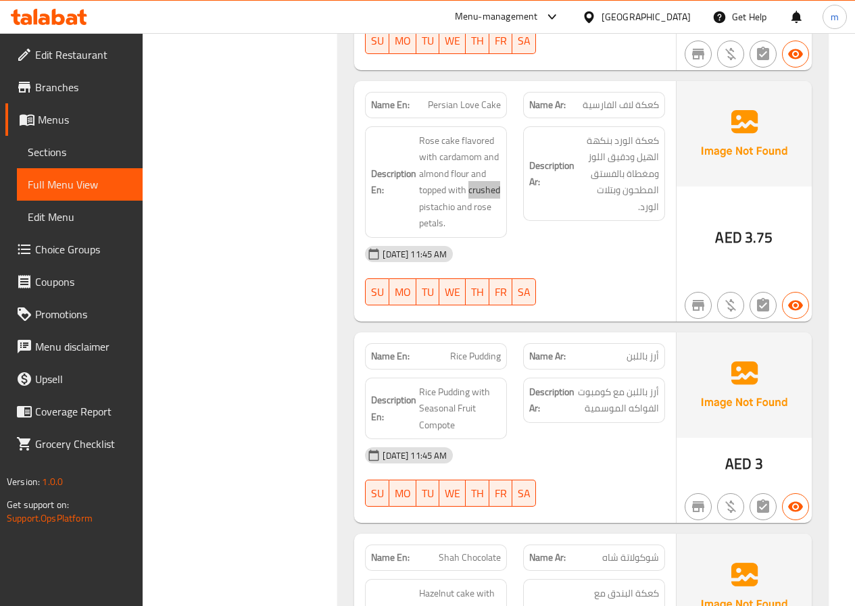
scroll to position [2952, 0]
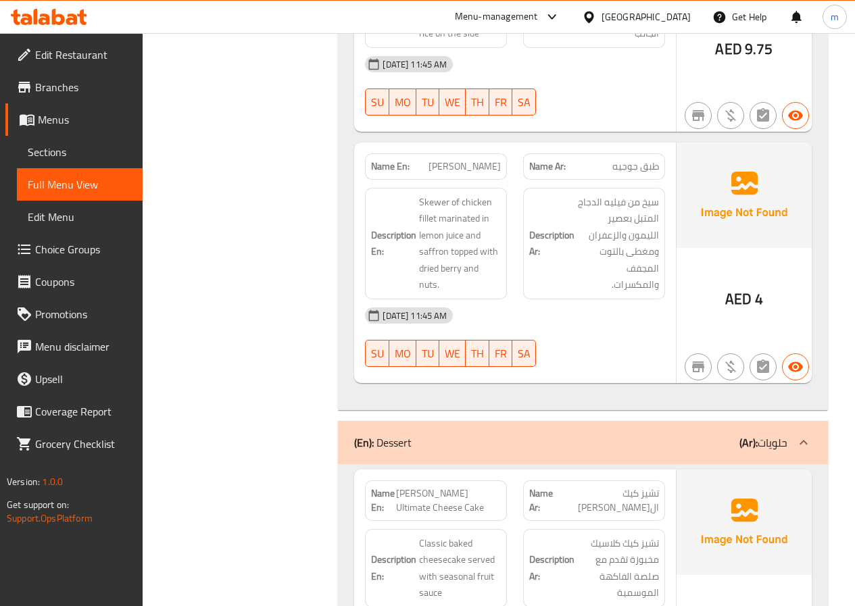
scroll to position [2141, 0]
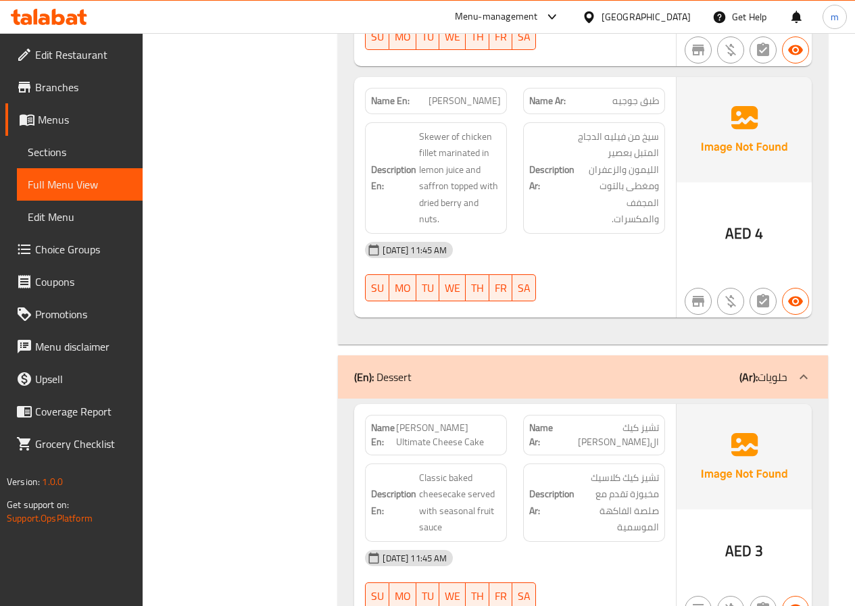
copy span "Ultimate"
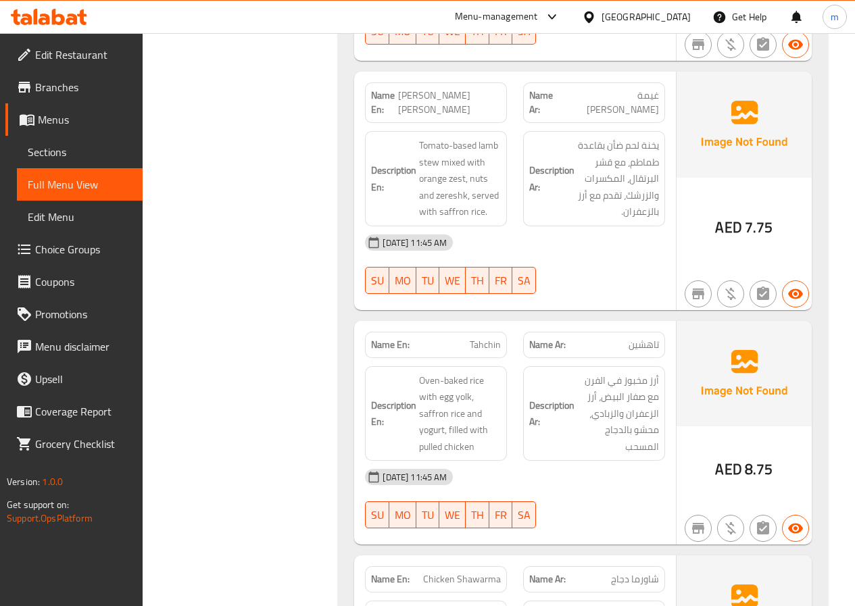
scroll to position [587, 0]
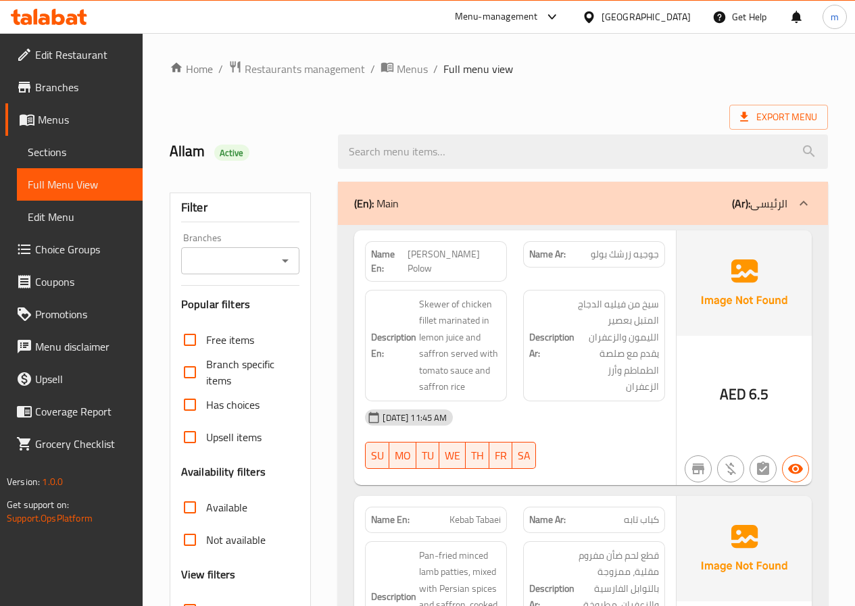
click at [82, 155] on span "Sections" at bounding box center [80, 152] width 104 height 16
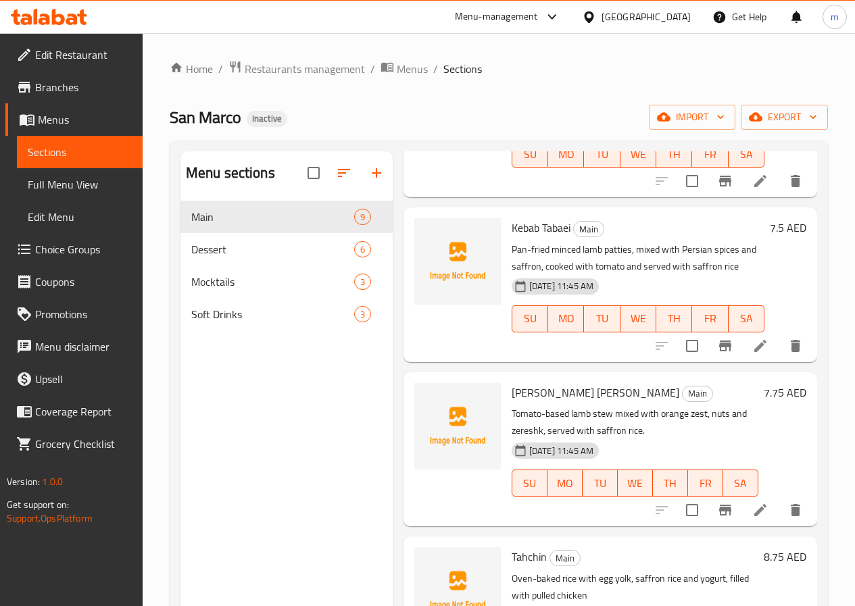
scroll to position [203, 0]
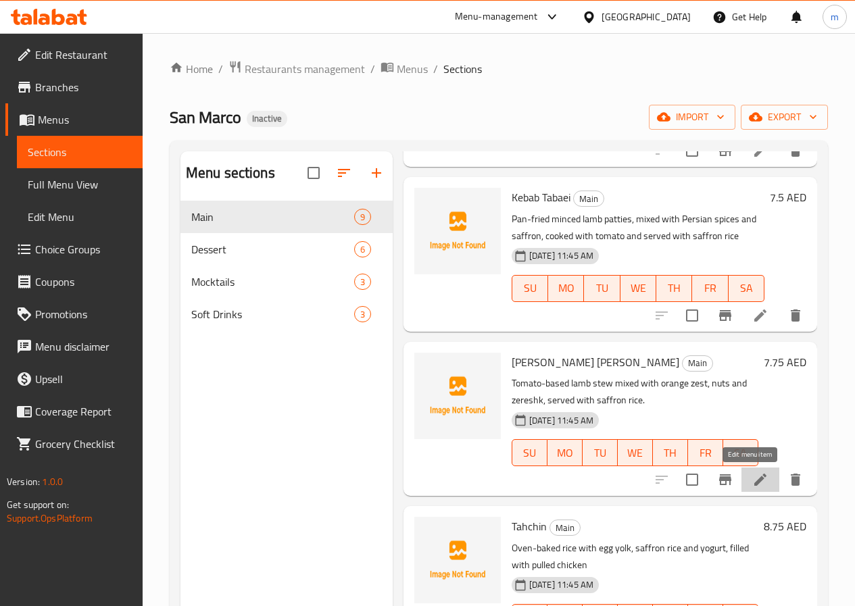
click at [756, 482] on icon at bounding box center [760, 480] width 16 height 16
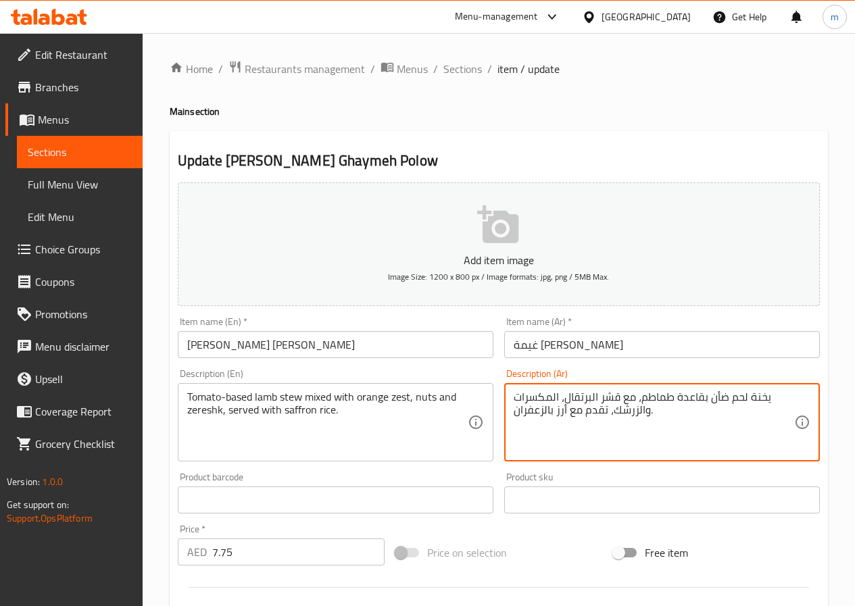
click at [607, 400] on textarea "يخنة لحم ضأن بقاعدة طماطم، مع قشر البرتقال، المكسرات والزرشك، تقدم مع أرز بالزع…" at bounding box center [654, 423] width 280 height 64
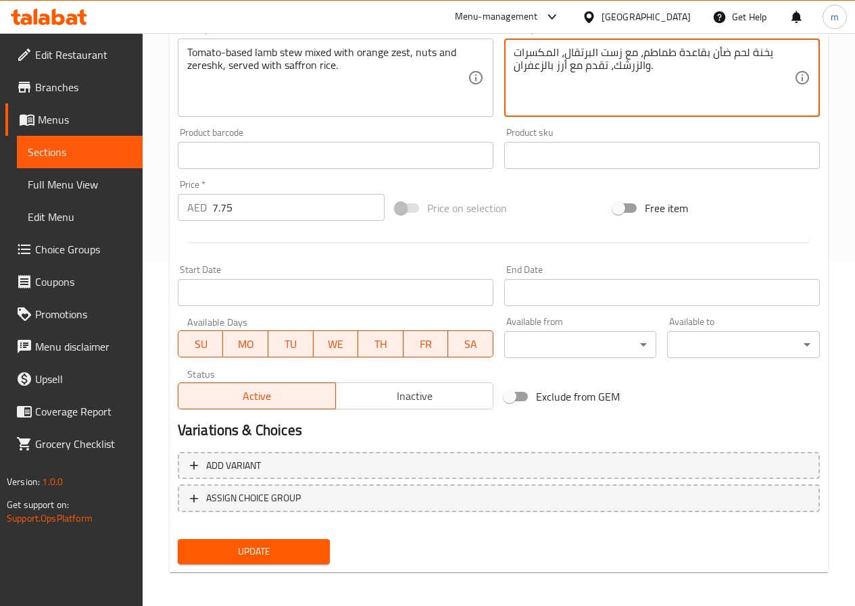
scroll to position [349, 0]
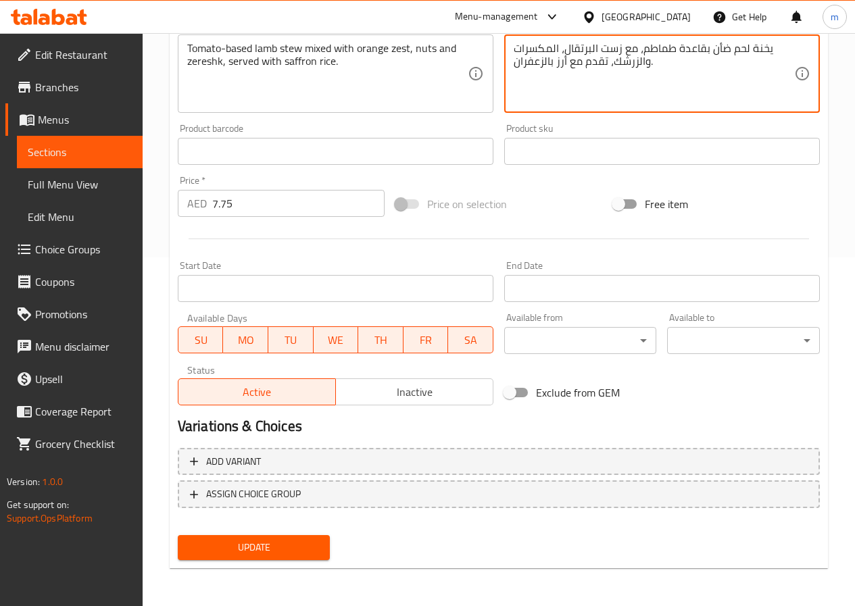
type textarea "يخنة لحم ضأن بقاعدة طماطم، مع زست البرتقال، المكسرات والزرشك، تقدم مع أرز بالزع…"
click at [287, 544] on span "Update" at bounding box center [254, 547] width 131 height 17
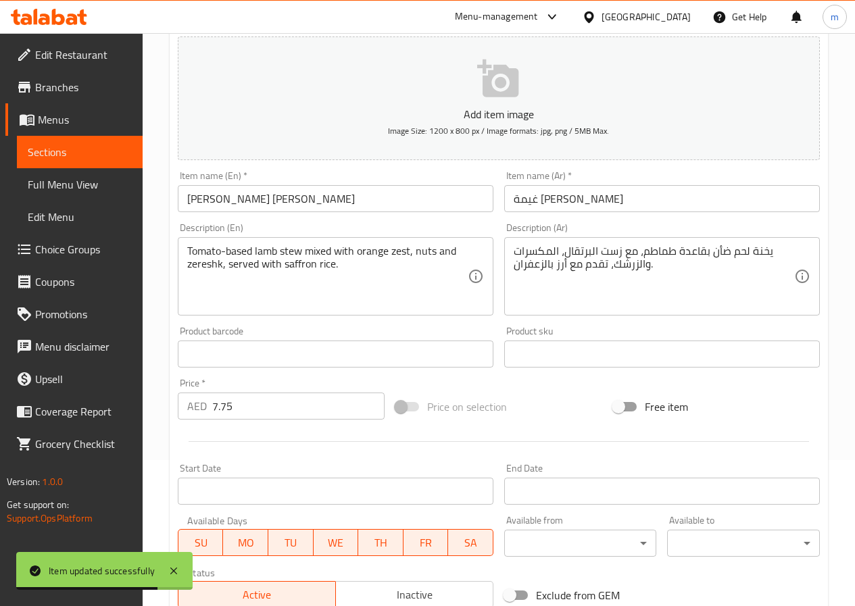
scroll to position [0, 0]
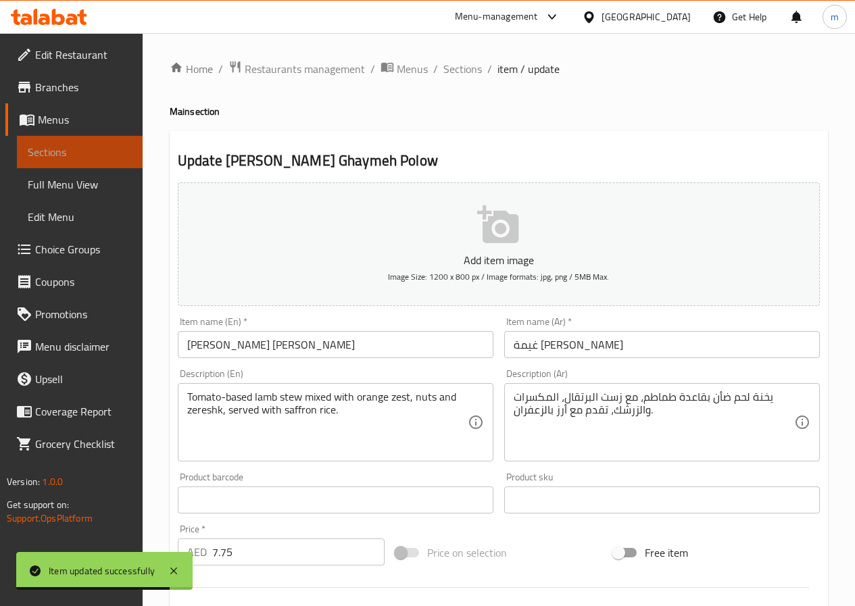
click at [78, 157] on span "Sections" at bounding box center [80, 152] width 104 height 16
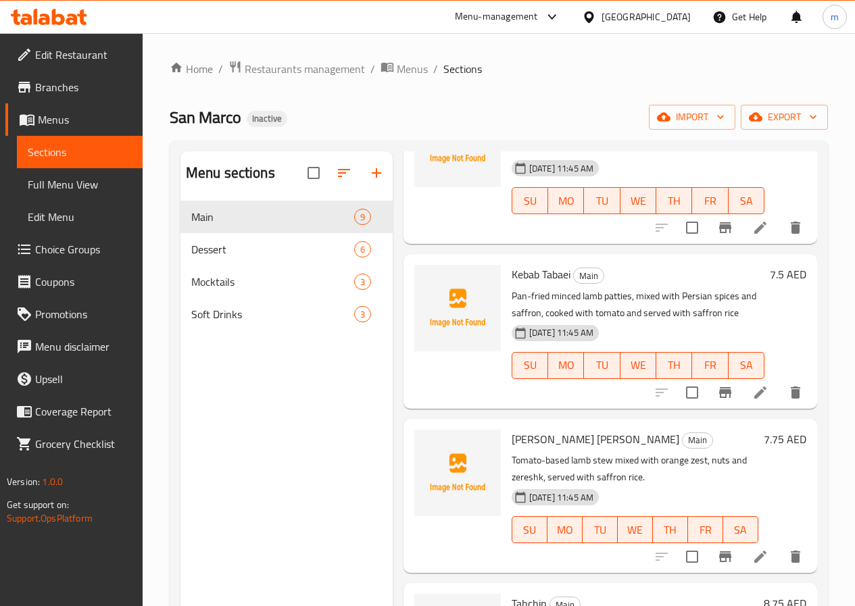
scroll to position [135, 0]
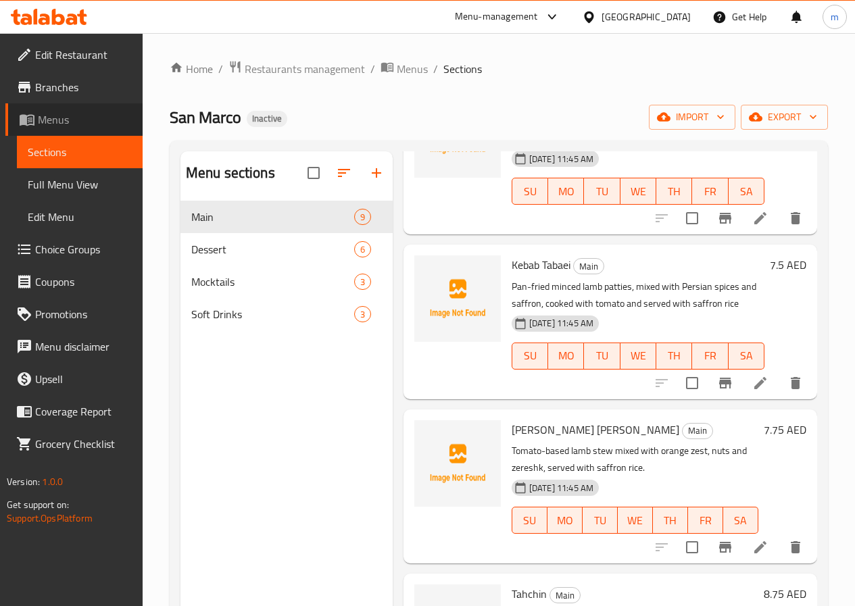
click at [57, 124] on span "Menus" at bounding box center [85, 120] width 94 height 16
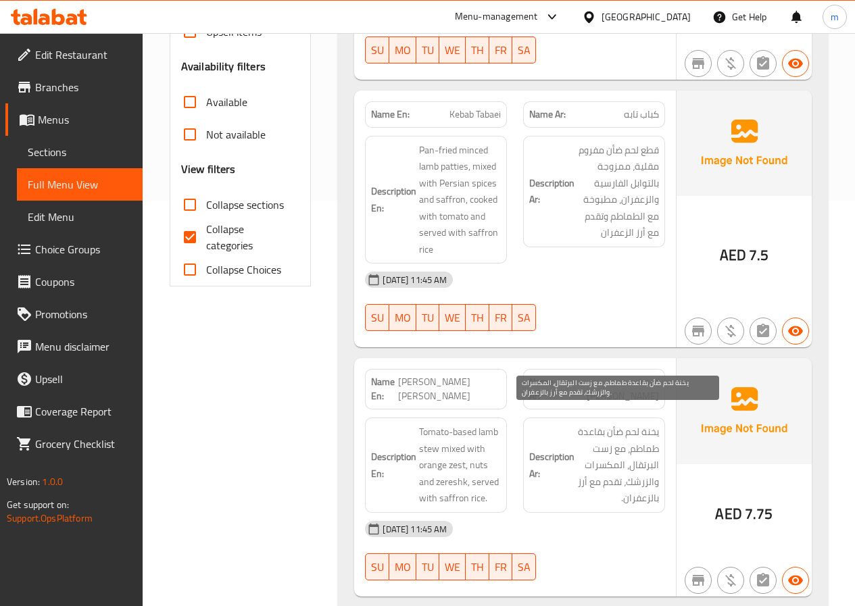
scroll to position [473, 0]
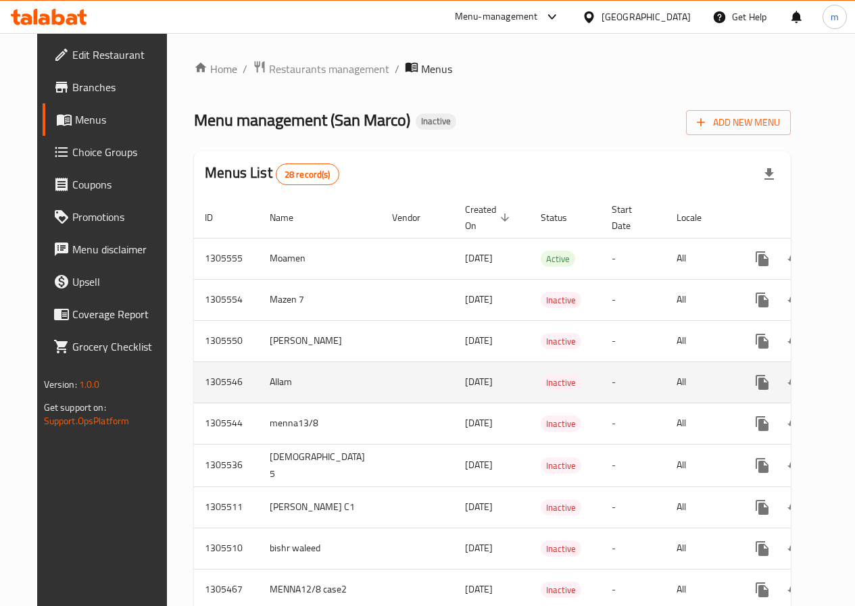
click at [852, 383] on icon "enhanced table" at bounding box center [860, 382] width 16 height 16
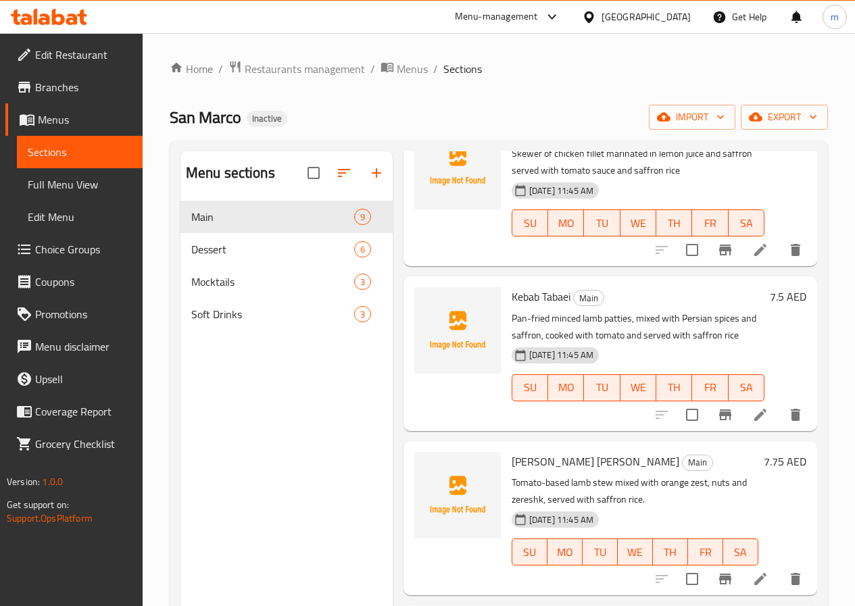
scroll to position [135, 0]
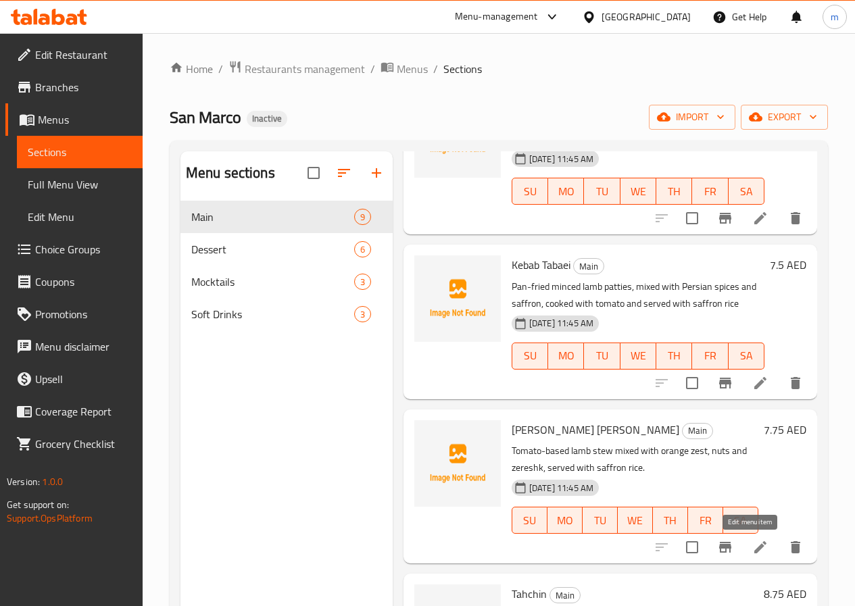
click at [752, 553] on icon at bounding box center [760, 547] width 16 height 16
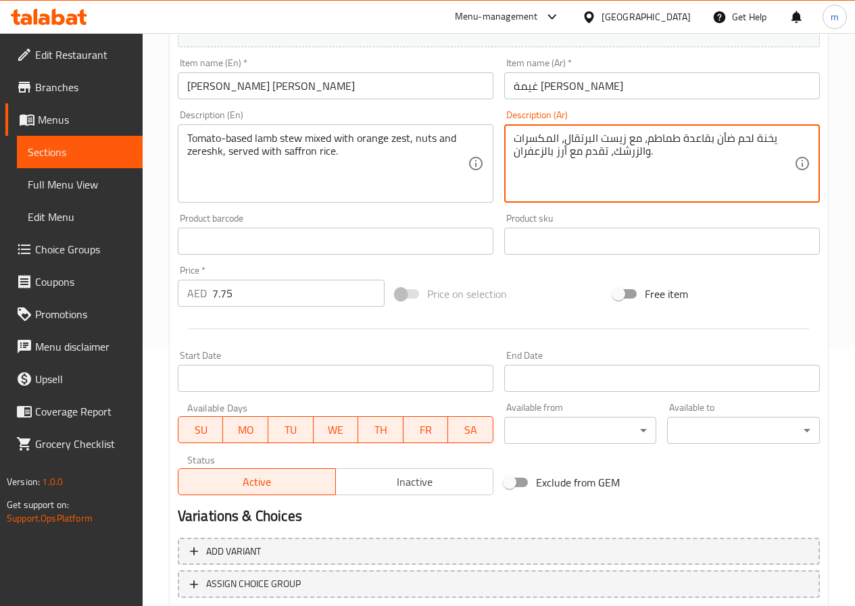
scroll to position [349, 0]
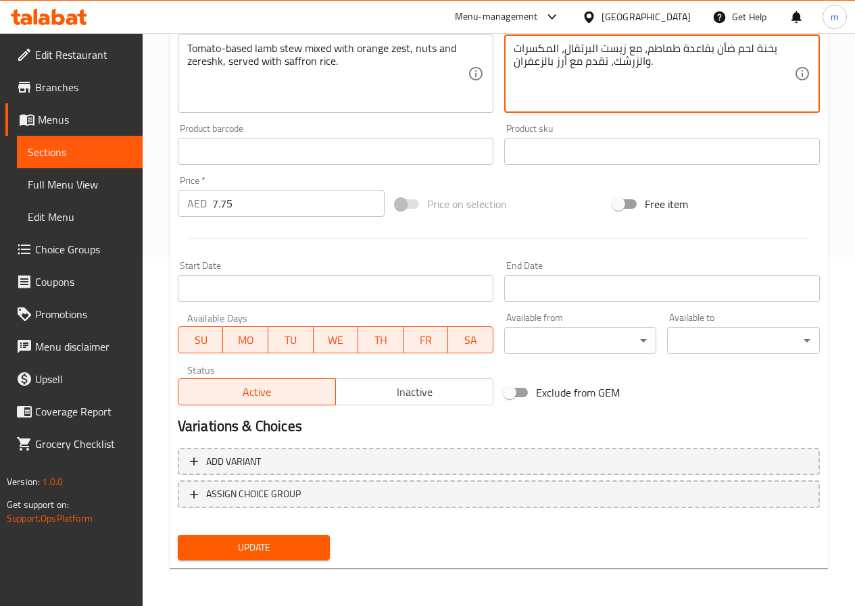
type textarea "يخنة لحم ضأن بقاعدة طماطم، مع زيست البرتقال، المكسرات والزرشك، تقدم مع أرز بالز…"
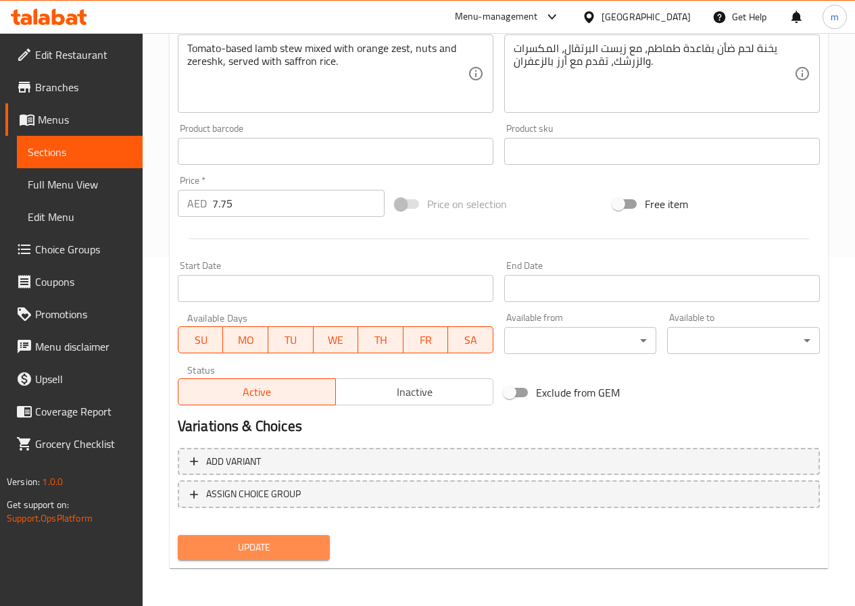
click at [225, 553] on span "Update" at bounding box center [254, 547] width 131 height 17
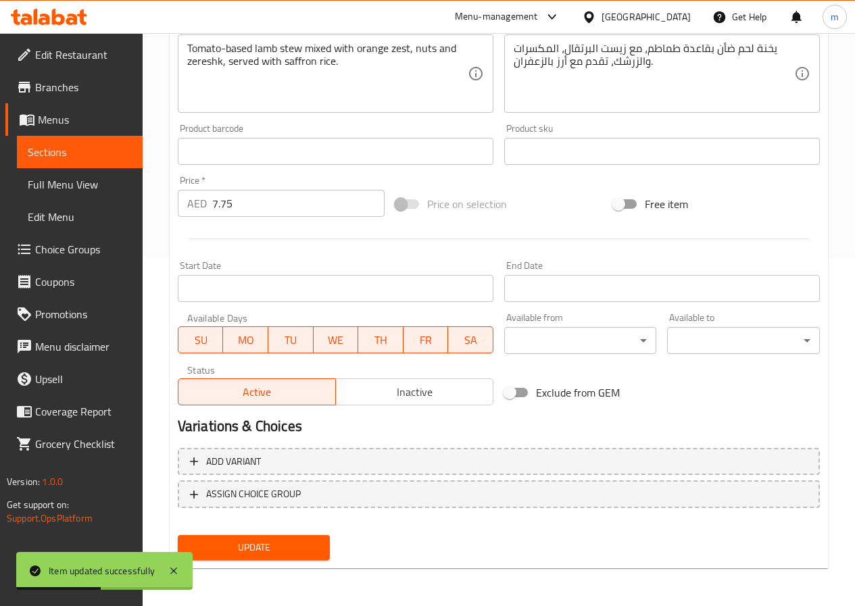
click at [66, 112] on span "Menus" at bounding box center [85, 120] width 94 height 16
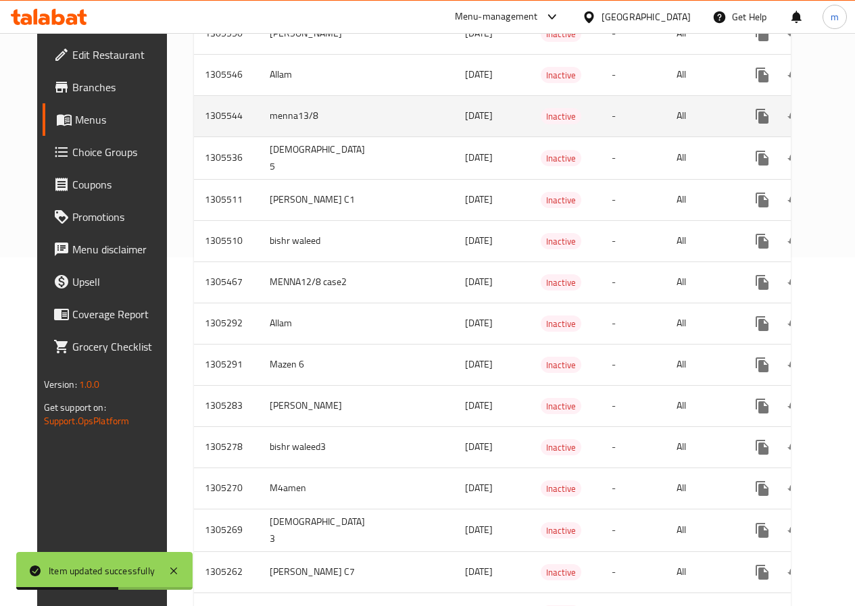
scroll to position [78, 0]
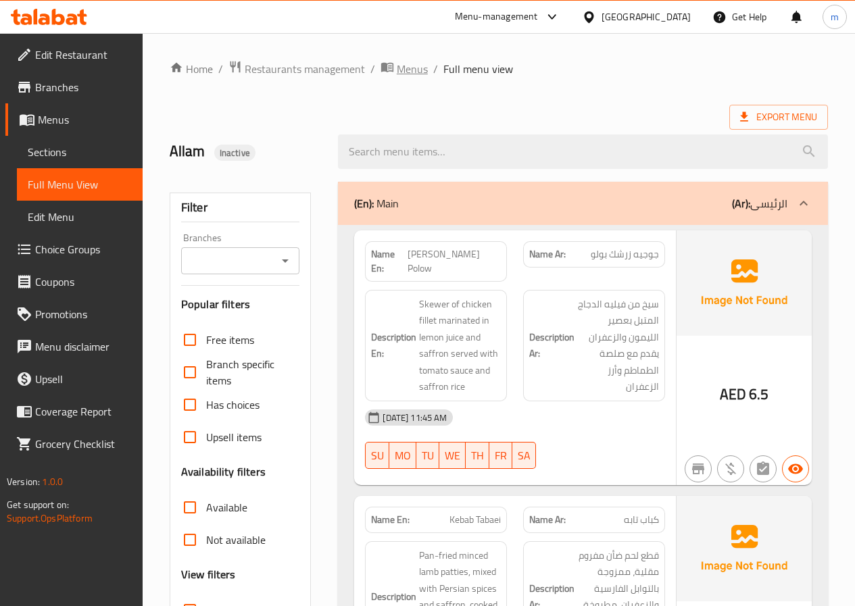
click at [398, 74] on span "Menus" at bounding box center [412, 69] width 31 height 16
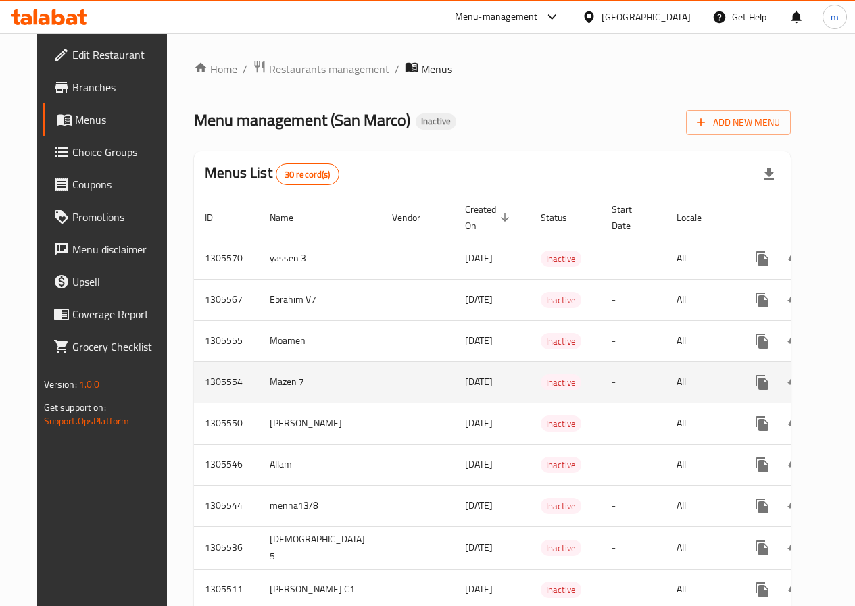
scroll to position [68, 0]
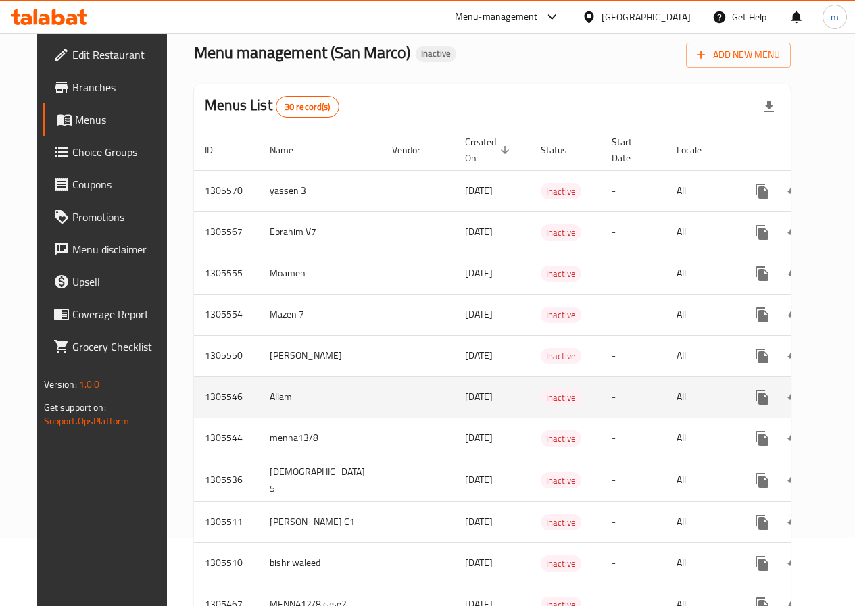
click at [276, 386] on td "Allam" at bounding box center [320, 396] width 122 height 41
click at [262, 397] on td "Allam" at bounding box center [320, 396] width 122 height 41
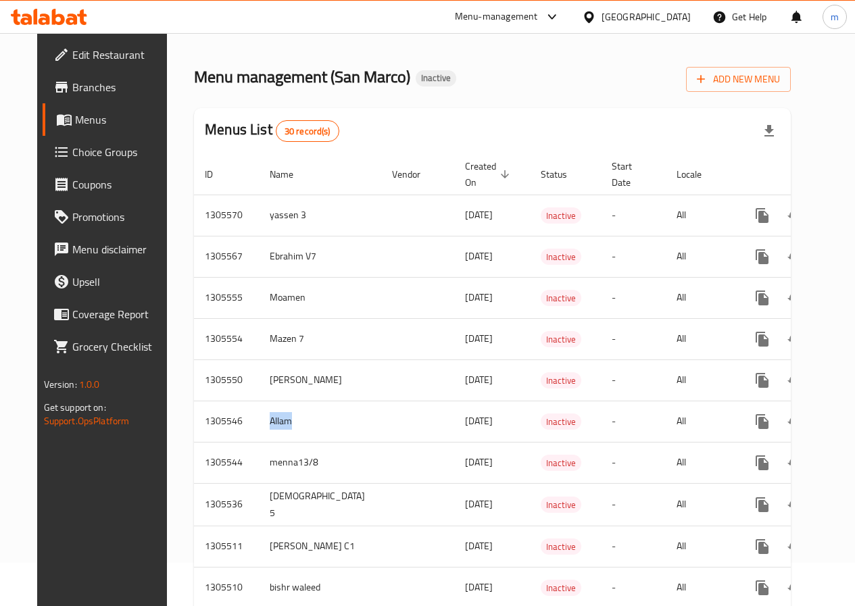
scroll to position [0, 0]
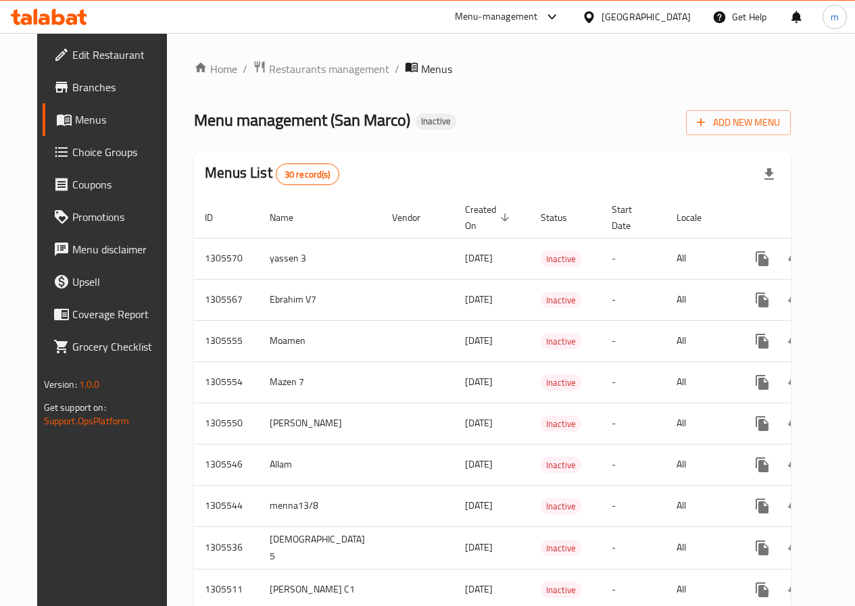
click at [476, 110] on div "Menu management ( San Marco ) Inactive Add New Menu" at bounding box center [492, 120] width 597 height 30
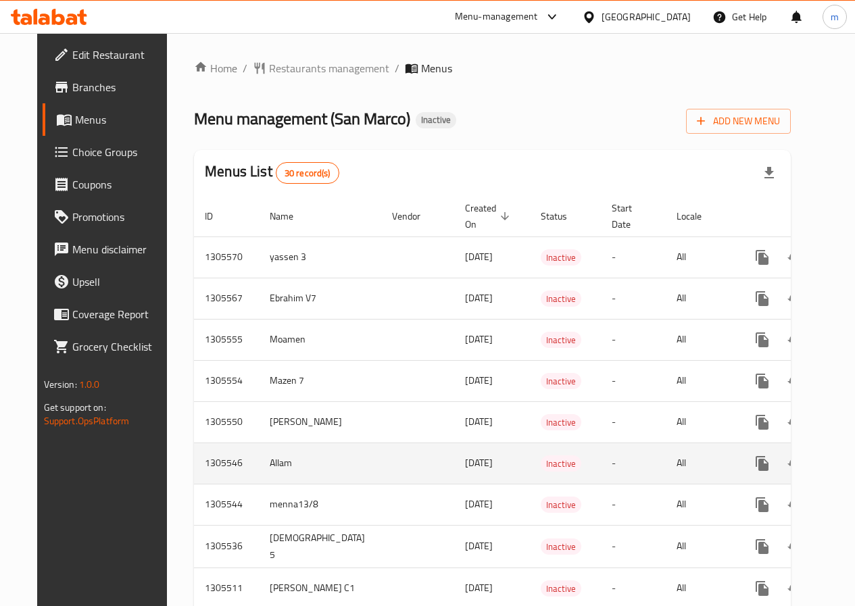
click at [323, 470] on td "Allam" at bounding box center [320, 463] width 122 height 41
click at [852, 466] on icon "enhanced table" at bounding box center [860, 464] width 16 height 16
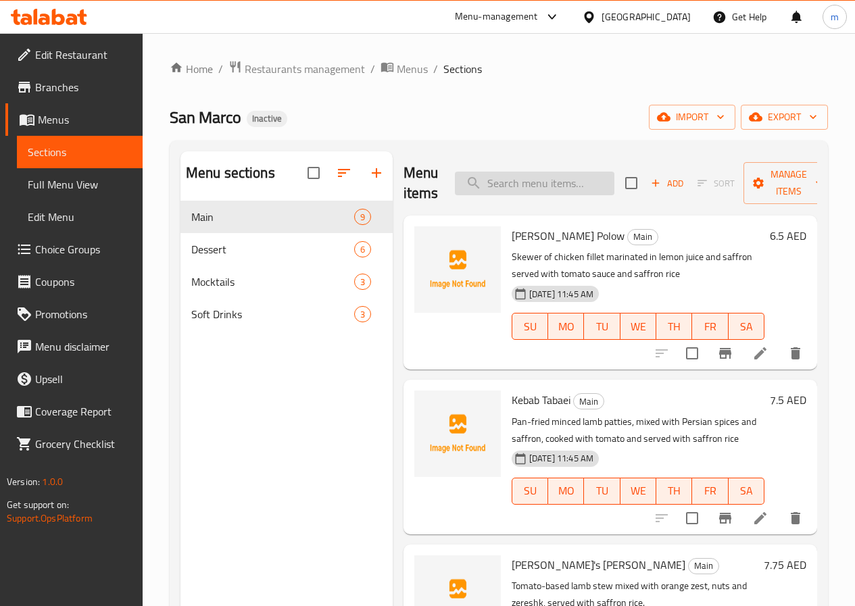
click at [497, 182] on input "search" at bounding box center [535, 184] width 160 height 24
paste input "Grilled squid Fajita"
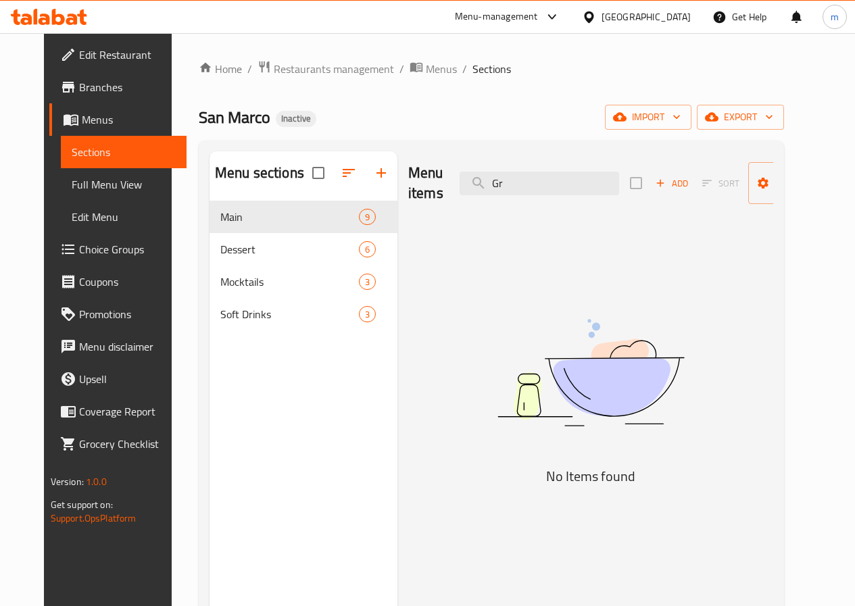
type input "G"
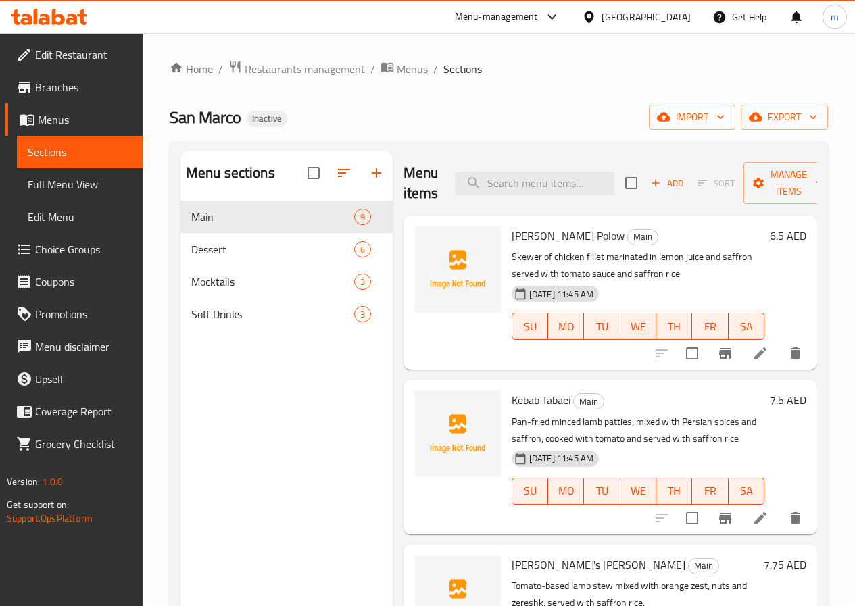
click at [403, 68] on span "Menus" at bounding box center [412, 69] width 31 height 16
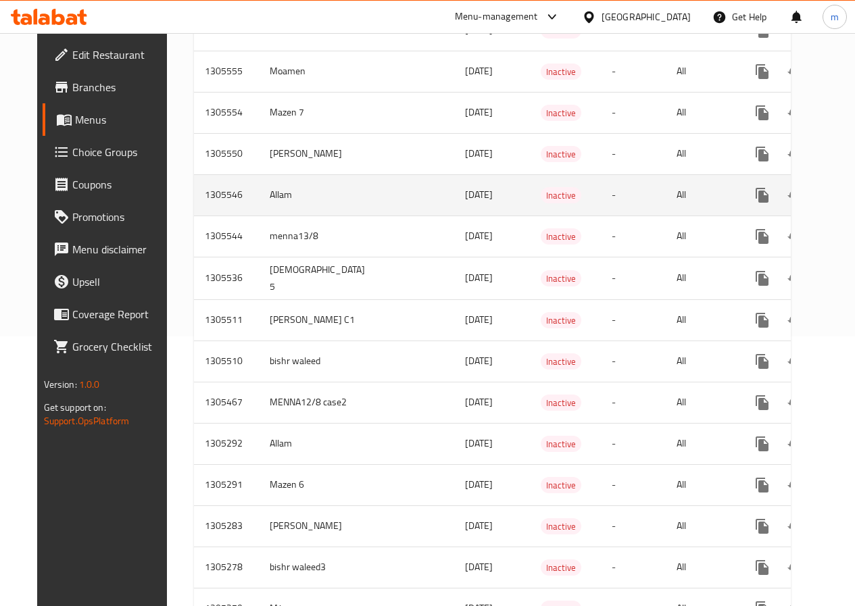
scroll to position [270, 0]
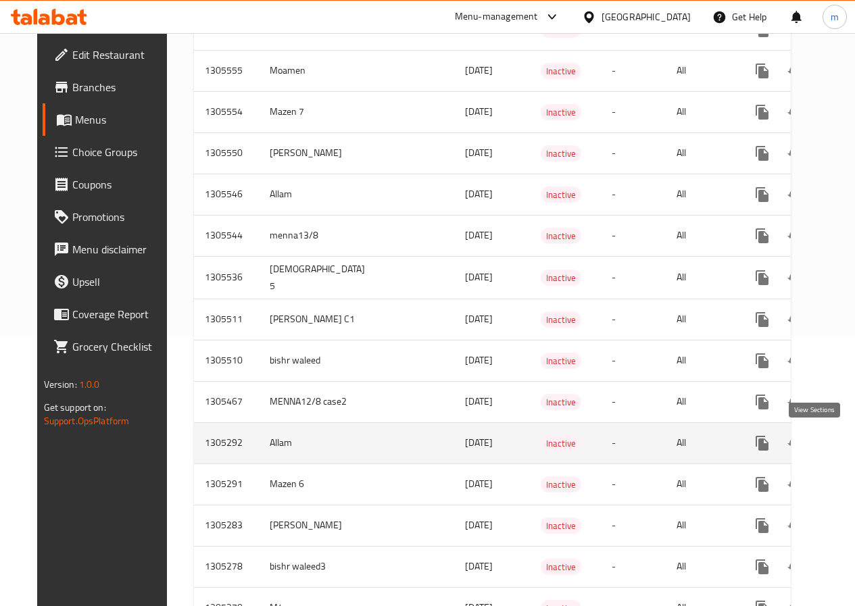
click at [852, 443] on icon "enhanced table" at bounding box center [860, 443] width 16 height 16
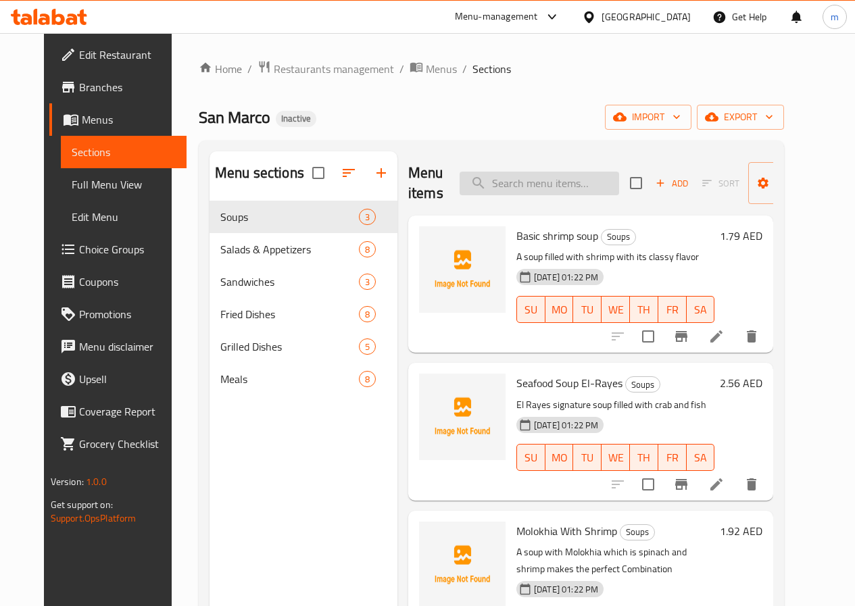
click at [486, 182] on input "search" at bounding box center [540, 184] width 160 height 24
paste input "Grilled squid Fajita"
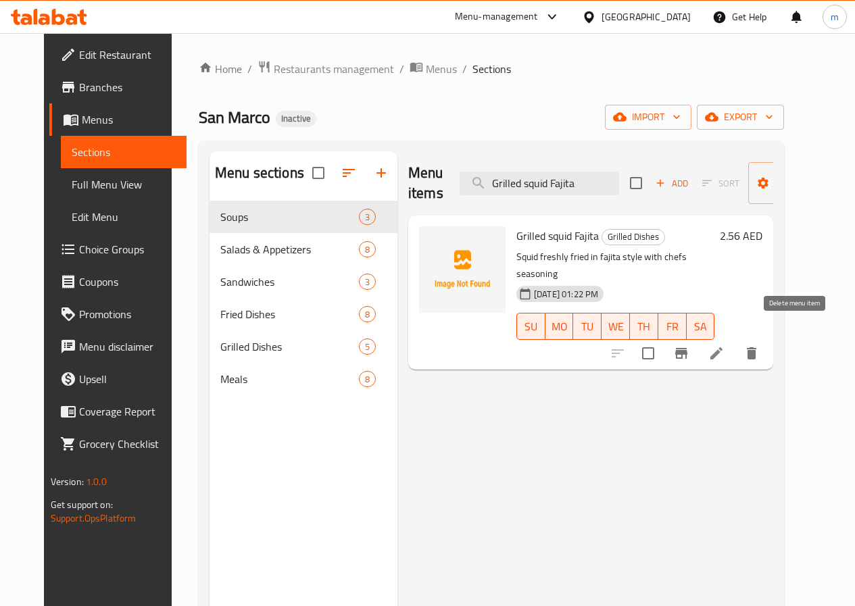
type input "Grilled squid Fajita"
click at [760, 345] on icon "delete" at bounding box center [751, 353] width 16 height 16
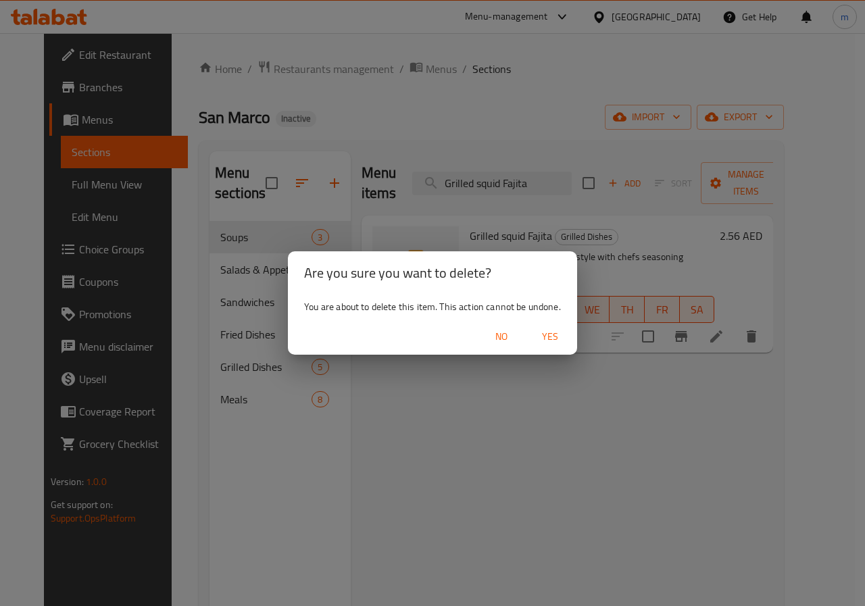
click at [545, 339] on span "Yes" at bounding box center [550, 336] width 32 height 17
